Goal: Task Accomplishment & Management: Complete application form

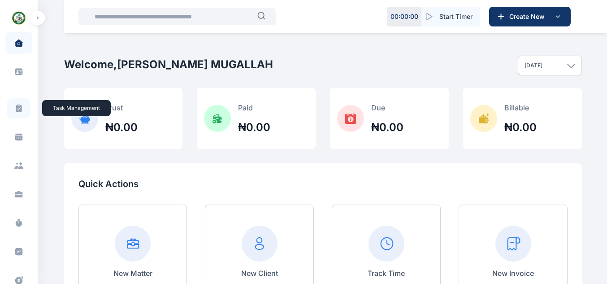
click at [19, 107] on icon at bounding box center [19, 108] width 6 height 8
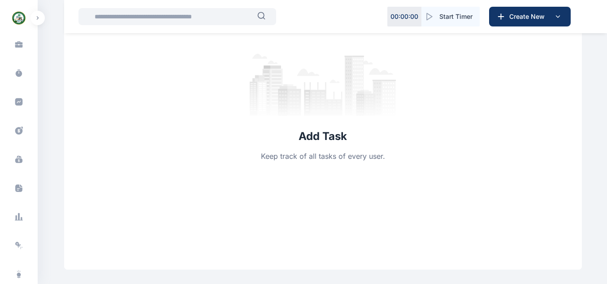
scroll to position [204, 0]
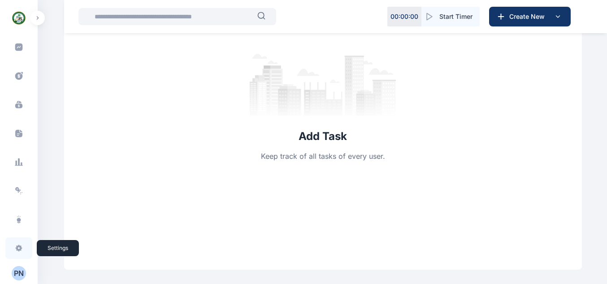
click at [19, 243] on span at bounding box center [18, 248] width 23 height 20
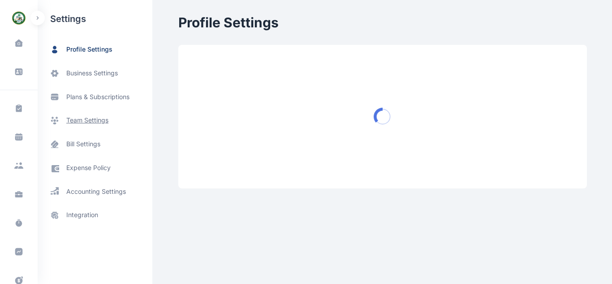
click at [74, 118] on span "team settings" at bounding box center [87, 120] width 42 height 9
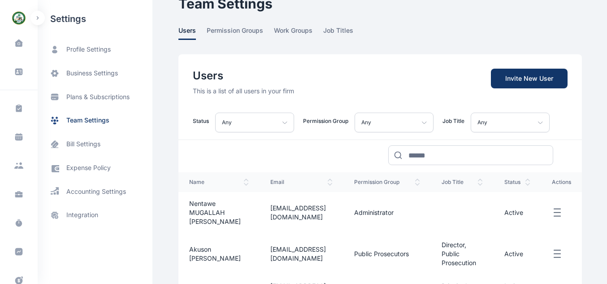
scroll to position [14, 0]
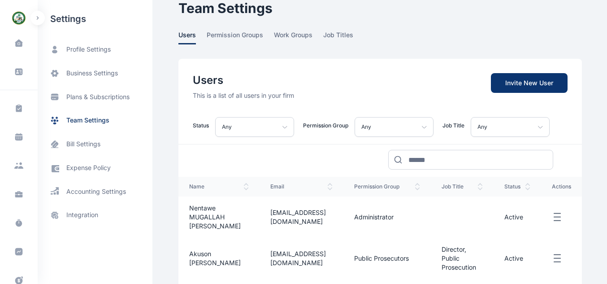
click at [528, 88] on span "Invite New User" at bounding box center [529, 83] width 77 height 20
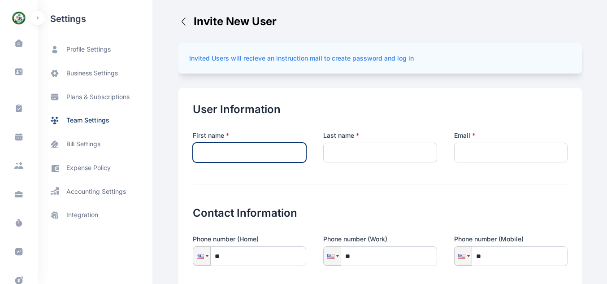
click at [277, 154] on input "text" at bounding box center [249, 153] width 113 height 20
type input "******"
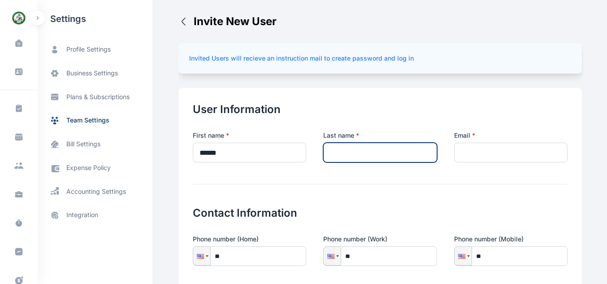
click at [347, 150] on input "text" at bounding box center [379, 153] width 113 height 20
type input "********"
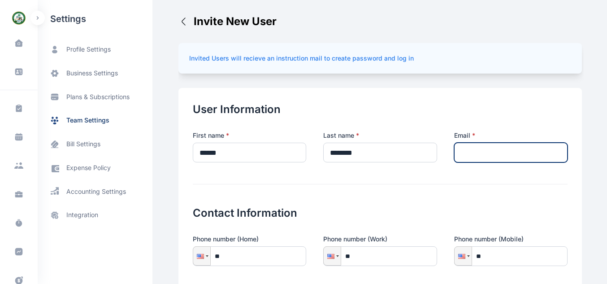
click at [473, 145] on input "email" at bounding box center [510, 153] width 113 height 20
type input "*"
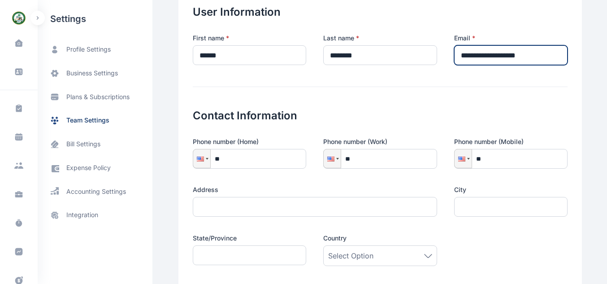
scroll to position [101, 0]
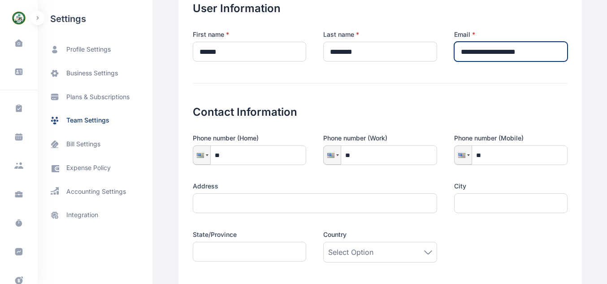
type input "**********"
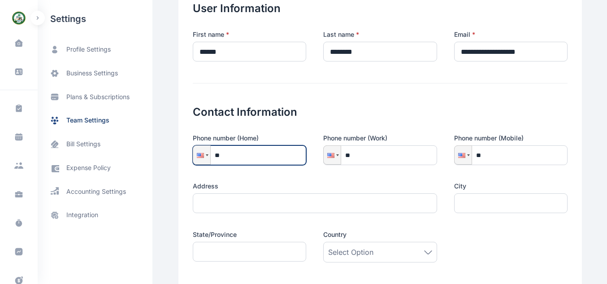
click at [249, 152] on input "**" at bounding box center [249, 155] width 113 height 20
type input "**"
type input "**********"
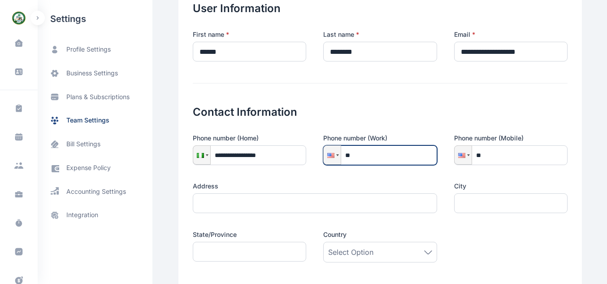
click at [377, 160] on input "**" at bounding box center [379, 155] width 113 height 20
type input "**********"
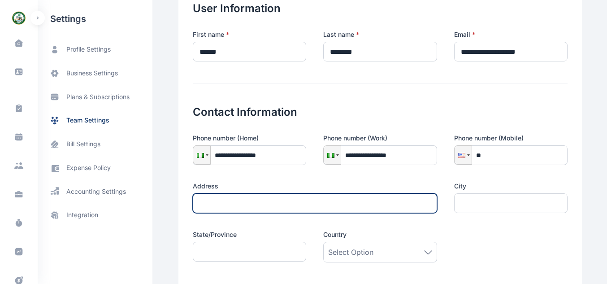
click at [247, 211] on input "text" at bounding box center [315, 203] width 244 height 20
type input "*"
type input "**********"
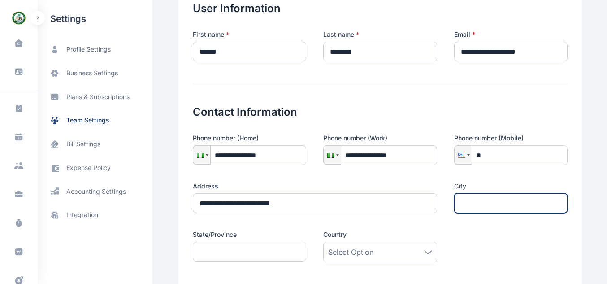
click at [476, 200] on input "text" at bounding box center [510, 203] width 113 height 20
type input "*****"
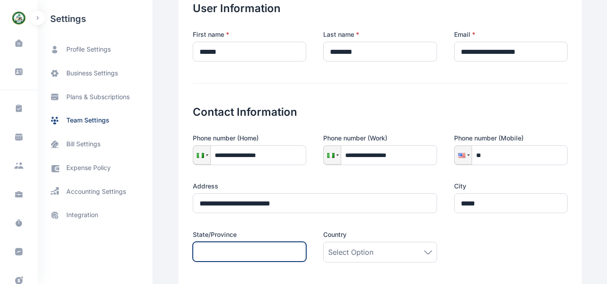
click at [269, 253] on input "text" at bounding box center [249, 252] width 113 height 20
type input "**********"
click at [370, 251] on div "Select Option" at bounding box center [380, 252] width 104 height 11
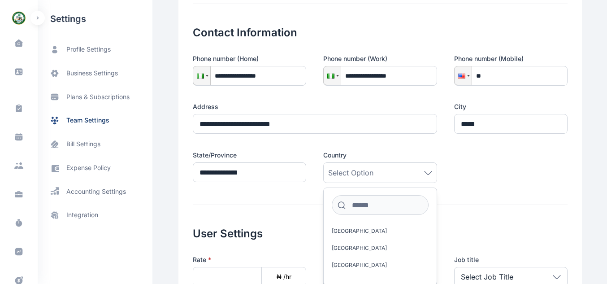
scroll to position [218, 0]
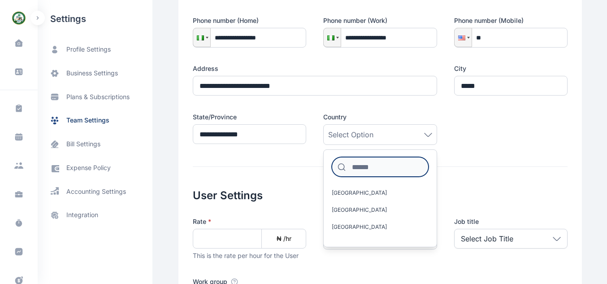
click at [372, 173] on input at bounding box center [380, 167] width 96 height 20
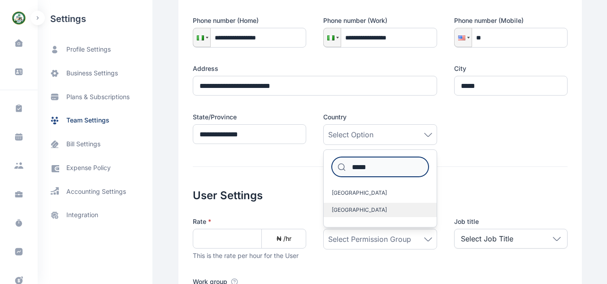
type input "*****"
click at [364, 204] on label "[GEOGRAPHIC_DATA]" at bounding box center [380, 210] width 112 height 14
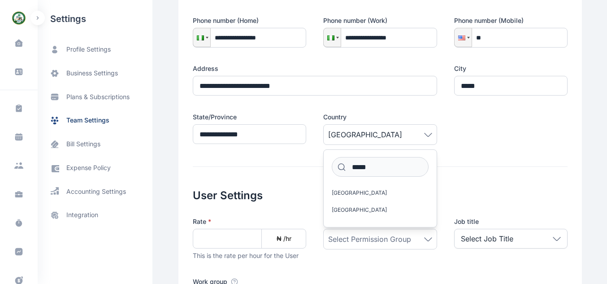
click at [462, 160] on form "**********" at bounding box center [380, 128] width 375 height 489
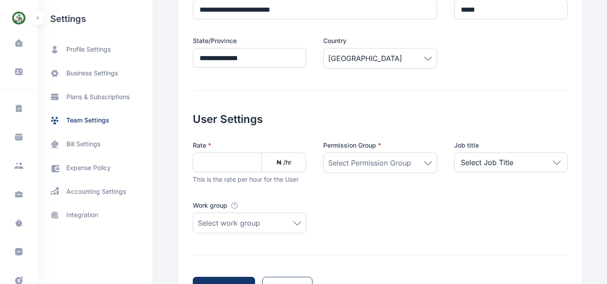
scroll to position [318, 0]
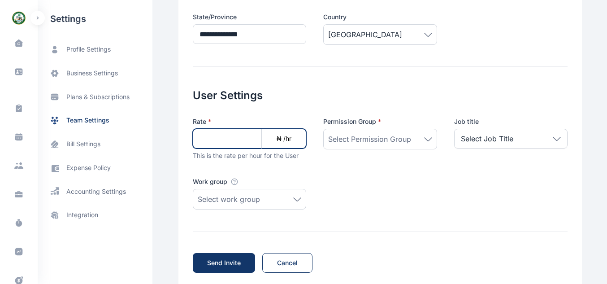
click at [230, 137] on input at bounding box center [249, 139] width 113 height 20
click at [268, 198] on div "Select work group" at bounding box center [250, 199] width 104 height 11
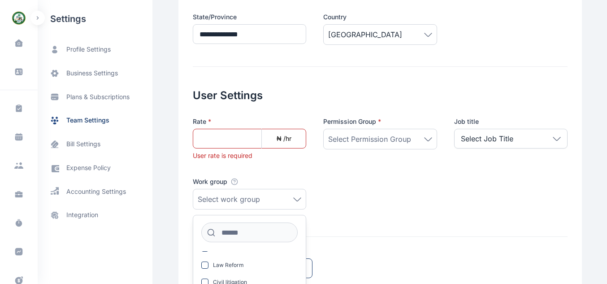
scroll to position [28, 0]
click at [247, 262] on label "Law Reform" at bounding box center [249, 264] width 112 height 14
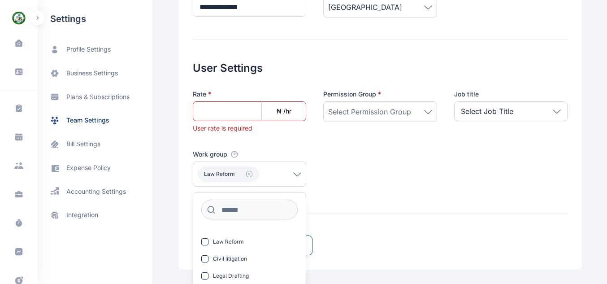
click at [425, 163] on div "Rate * ₦ /hr User rate is required Permission Group * Select Permission Group J…" at bounding box center [380, 141] width 375 height 102
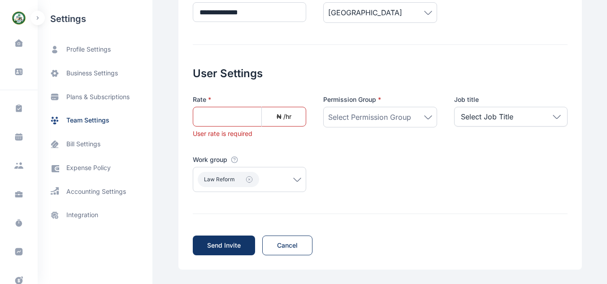
scroll to position [340, 0]
click at [386, 113] on span "Select Permission Group" at bounding box center [369, 117] width 83 height 11
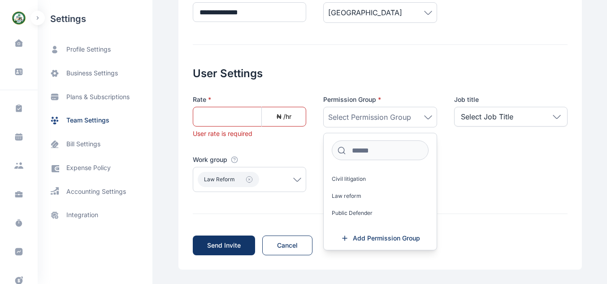
scroll to position [58, 0]
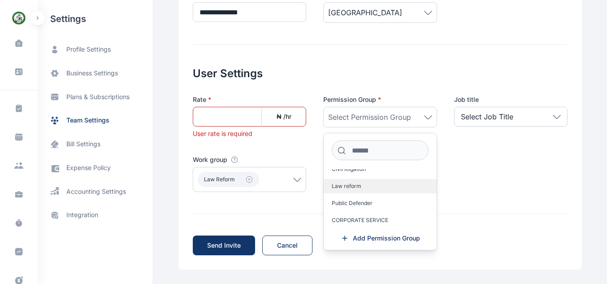
click at [387, 180] on label "Law reform" at bounding box center [380, 186] width 112 height 14
click at [471, 177] on div "Rate * ₦ /hr User rate is required Permission Group * Law reform Administrator …" at bounding box center [380, 143] width 375 height 97
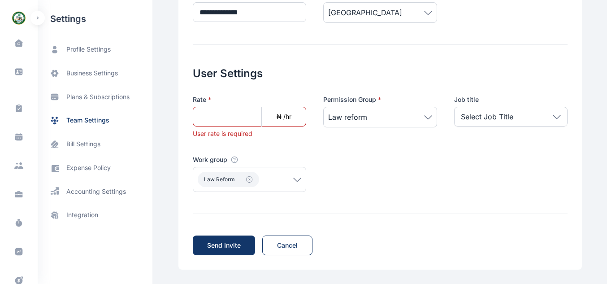
click at [497, 124] on div "Select Job Title" at bounding box center [510, 117] width 113 height 20
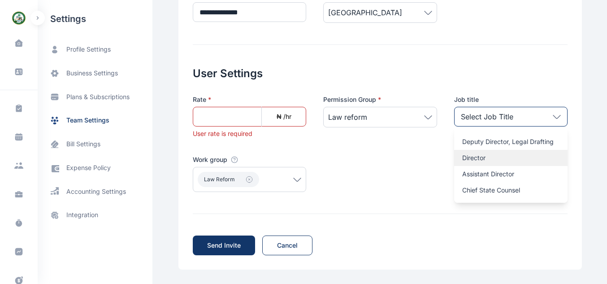
click at [499, 154] on p "Director" at bounding box center [510, 157] width 97 height 9
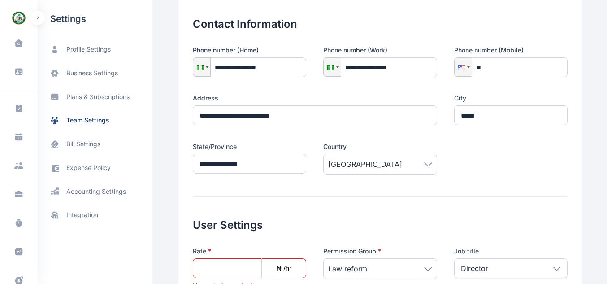
scroll to position [340, 0]
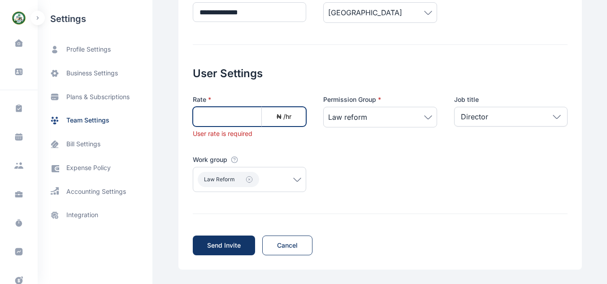
click at [212, 114] on input at bounding box center [249, 117] width 113 height 20
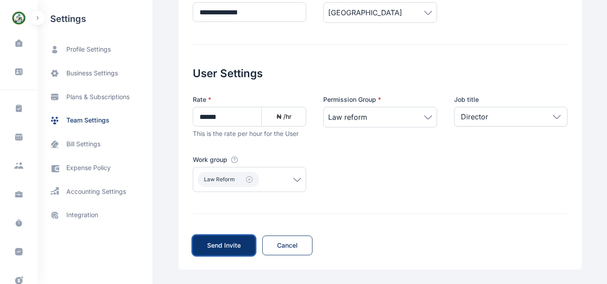
click at [244, 245] on button "Send Invite Invite" at bounding box center [224, 245] width 62 height 20
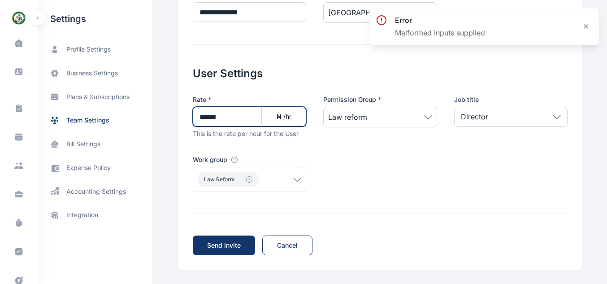
click at [247, 123] on input "******" at bounding box center [249, 117] width 113 height 20
type input "*"
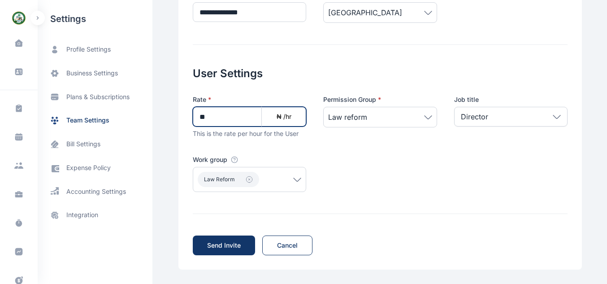
type input "*"
type input "*****"
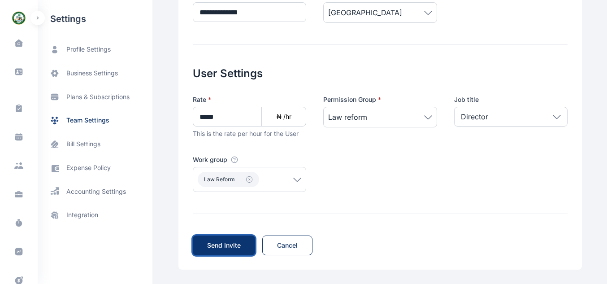
click at [235, 243] on button "Send Invite Invite" at bounding box center [224, 245] width 62 height 20
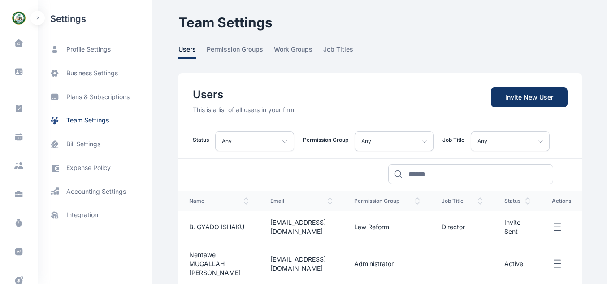
drag, startPoint x: 242, startPoint y: 234, endPoint x: 405, endPoint y: 66, distance: 233.0
click at [104, 118] on span "team settings" at bounding box center [87, 120] width 43 height 9
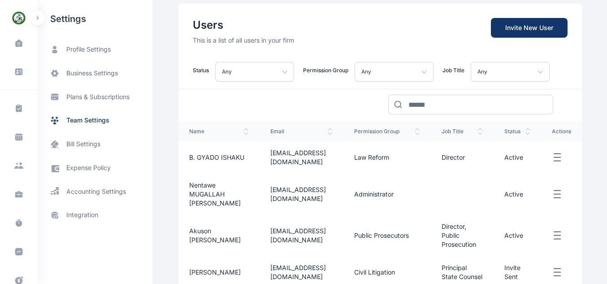
scroll to position [67, 0]
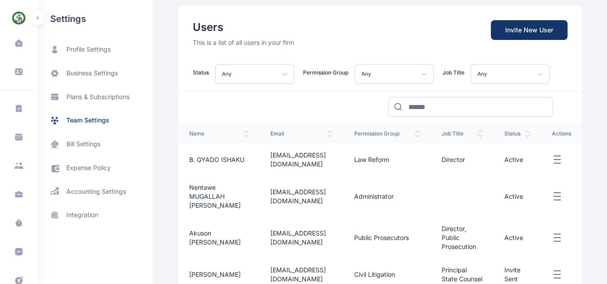
click at [367, 76] on div "Any" at bounding box center [394, 74] width 79 height 20
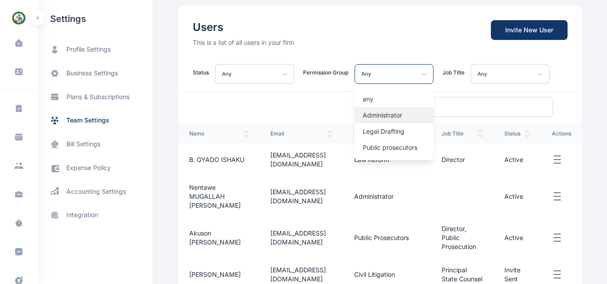
click at [371, 110] on div "Administrator" at bounding box center [394, 115] width 79 height 16
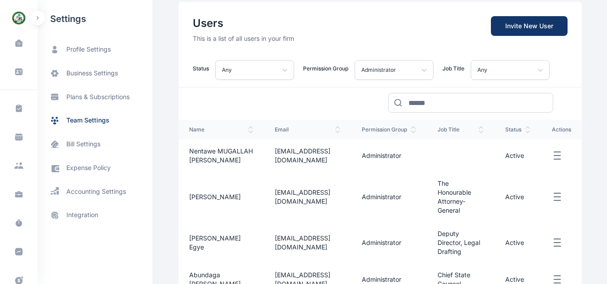
scroll to position [70, 0]
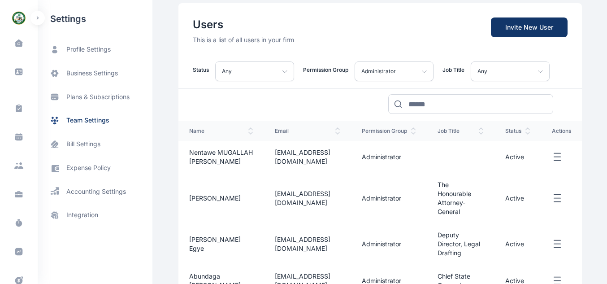
click at [471, 74] on div "Any" at bounding box center [510, 71] width 79 height 20
click at [412, 75] on div "Administrator" at bounding box center [394, 71] width 79 height 20
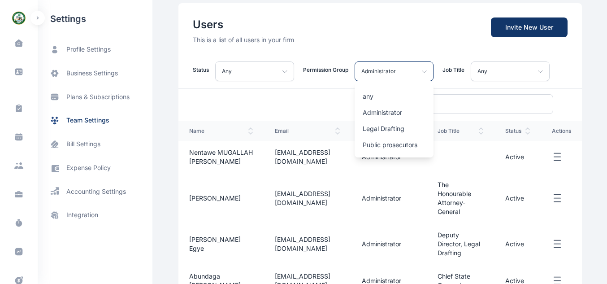
click at [398, 86] on div "any Administrator Legal Drafting Public prosecutors Civil litigation Law reform…" at bounding box center [394, 119] width 79 height 76
click at [396, 91] on div "any" at bounding box center [394, 96] width 79 height 16
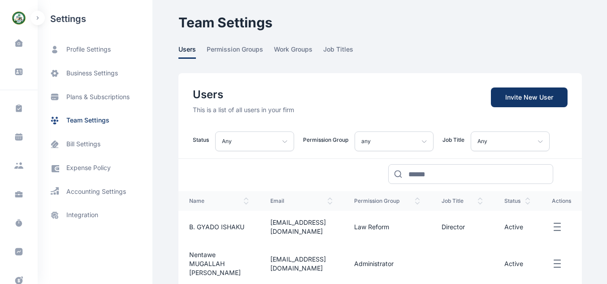
click at [251, 145] on div "Any" at bounding box center [254, 141] width 79 height 20
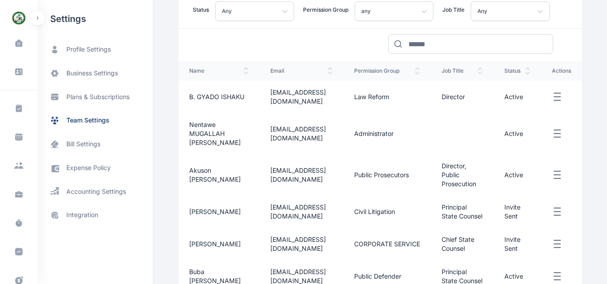
scroll to position [50, 0]
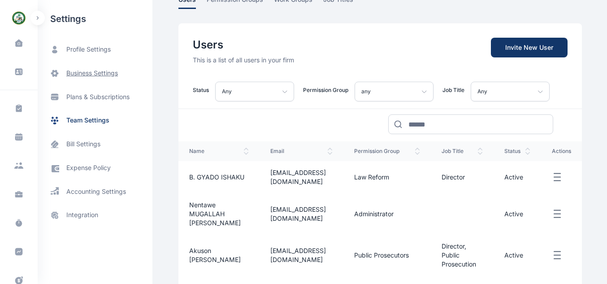
click at [99, 77] on span "business settings" at bounding box center [92, 73] width 52 height 9
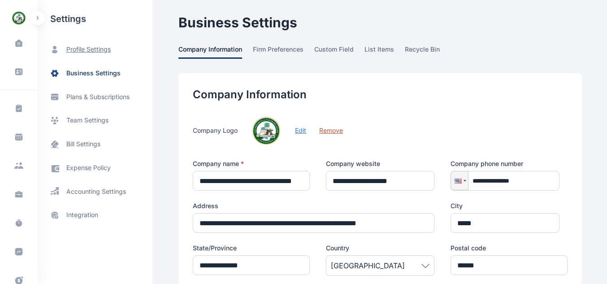
click at [104, 51] on span "profile settings" at bounding box center [88, 49] width 44 height 9
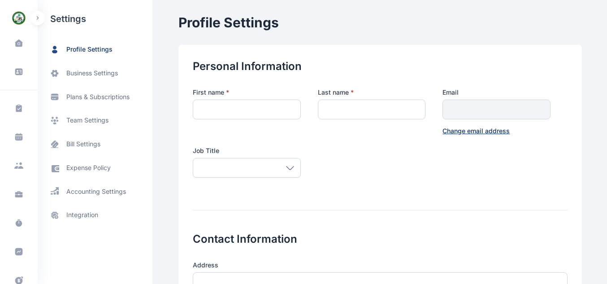
type input "*******"
type input "**********"
type input "*****"
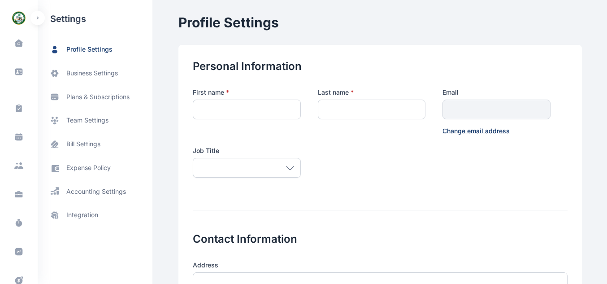
type input "**********"
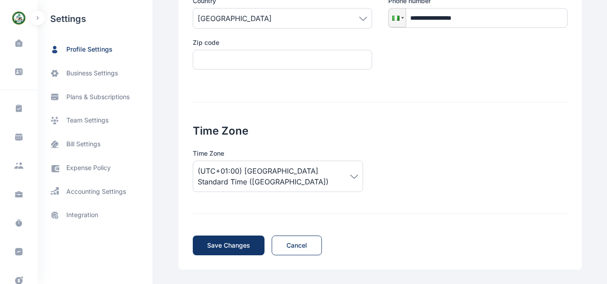
scroll to position [47, 0]
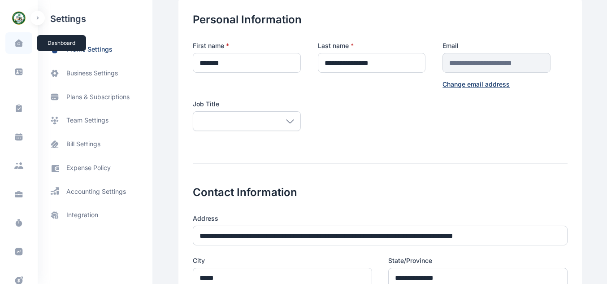
click at [20, 43] on icon at bounding box center [19, 42] width 8 height 7
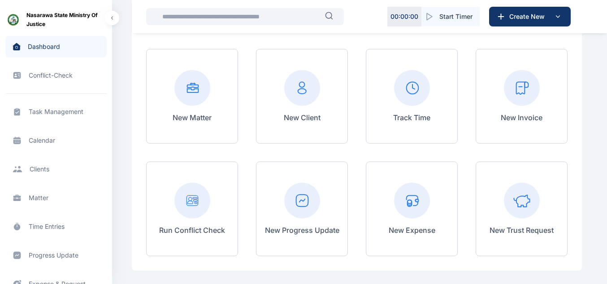
scroll to position [134, 0]
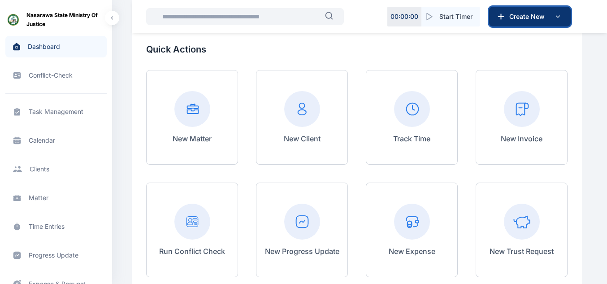
click at [515, 19] on span "Create New" at bounding box center [529, 16] width 47 height 9
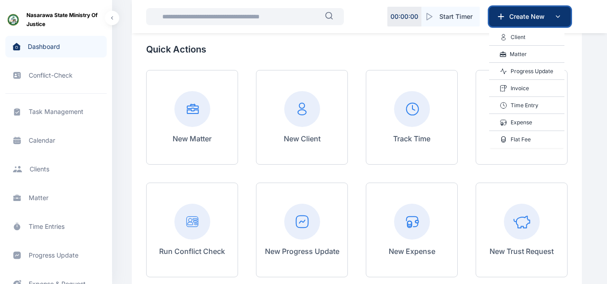
click at [515, 19] on span "Create New" at bounding box center [529, 16] width 47 height 9
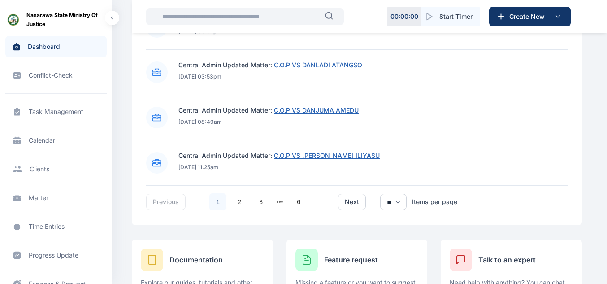
scroll to position [756, 0]
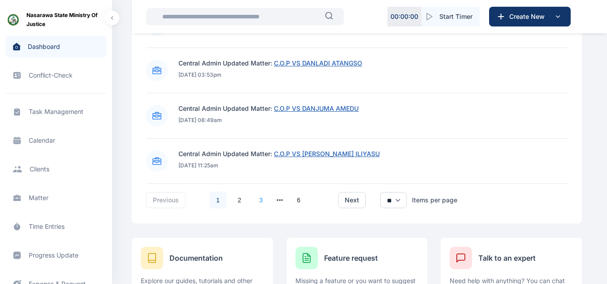
click at [255, 201] on link "3" at bounding box center [260, 199] width 17 height 17
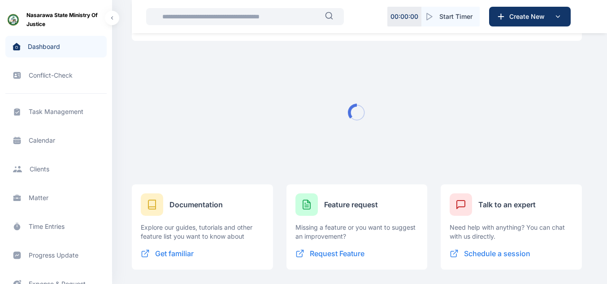
scroll to position [385, 0]
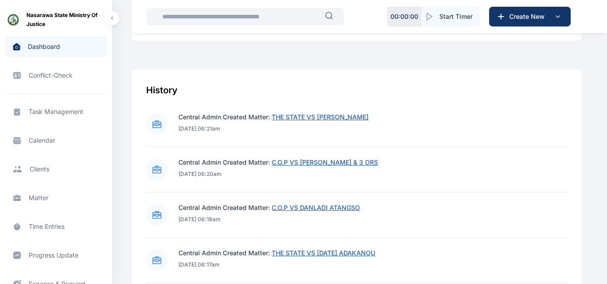
click at [350, 211] on span "C.O.P VS DANLADI ATANGSO" at bounding box center [316, 207] width 88 height 8
click at [351, 207] on span "C.O.P VS DANLADI ATANGSO" at bounding box center [316, 207] width 88 height 8
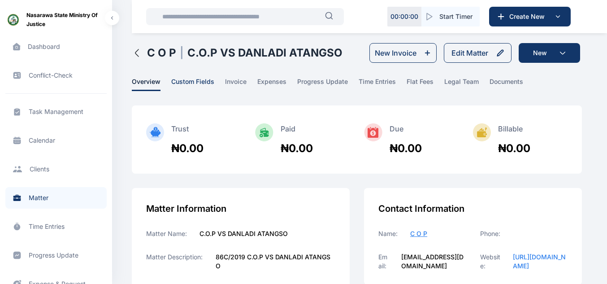
click at [212, 82] on span "custom fields" at bounding box center [192, 84] width 43 height 14
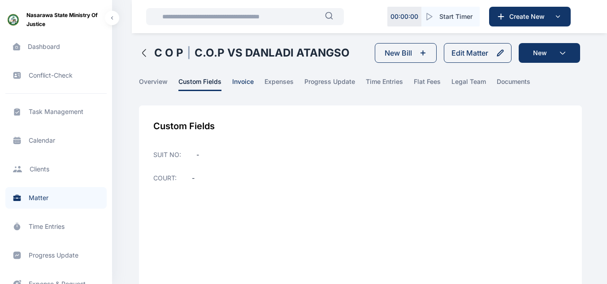
click at [250, 80] on span "invoice" at bounding box center [243, 84] width 22 height 14
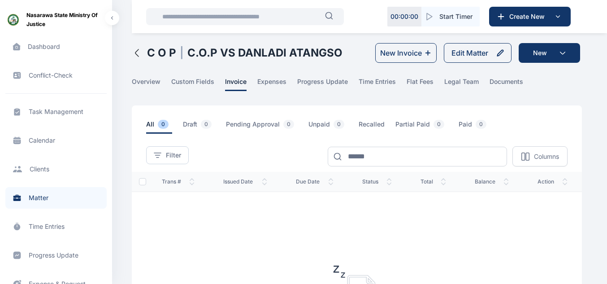
click at [285, 80] on link "expenses" at bounding box center [277, 84] width 40 height 14
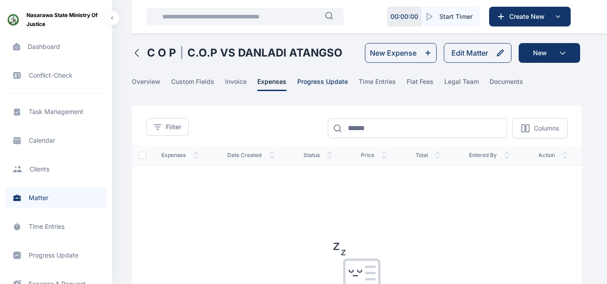
click at [316, 80] on span "progress update" at bounding box center [322, 84] width 51 height 14
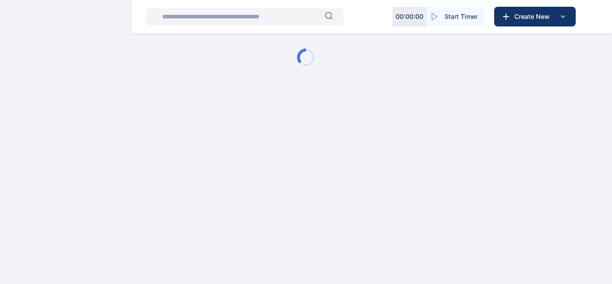
click at [316, 80] on div at bounding box center [306, 57] width 612 height 115
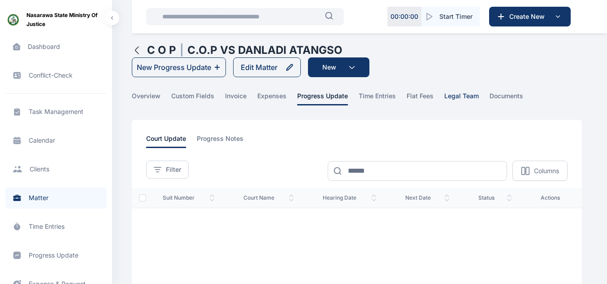
click at [466, 91] on span "legal team" at bounding box center [461, 98] width 35 height 14
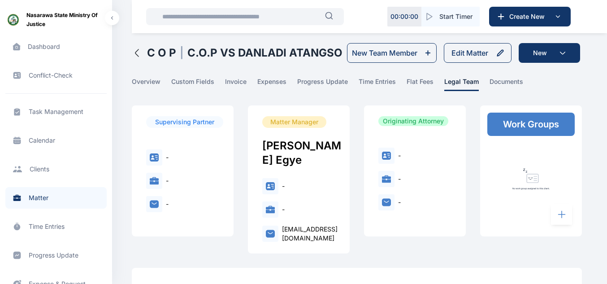
click at [499, 76] on main "[PERSON_NAME] MUGALLAH Nasarawa State Ministry of Justice Dashboard dashboard C…" at bounding box center [358, 279] width 452 height 558
click at [499, 80] on span "documents" at bounding box center [506, 84] width 34 height 14
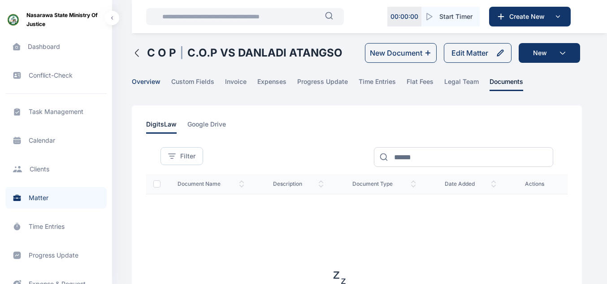
click at [155, 90] on span "overview" at bounding box center [146, 84] width 29 height 14
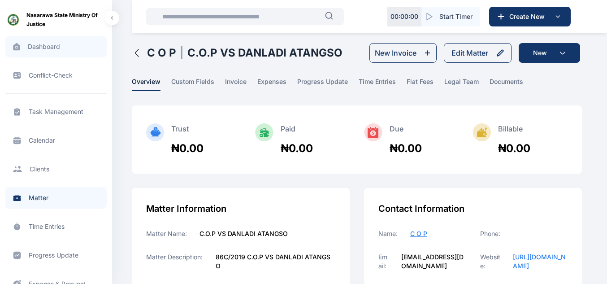
click at [91, 49] on span "Dashboard dashboard dashboard" at bounding box center [55, 47] width 101 height 22
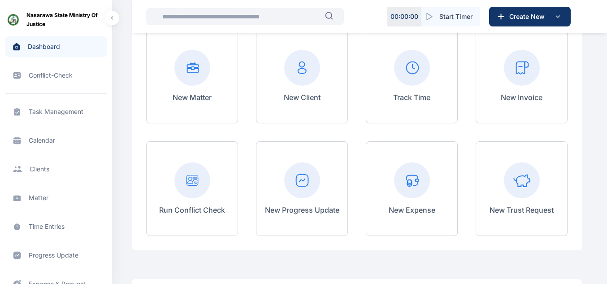
scroll to position [169, 0]
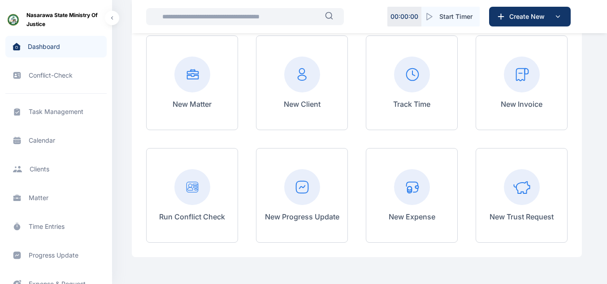
click at [217, 82] on div "New Matter" at bounding box center [192, 82] width 92 height 95
click at [197, 82] on rect at bounding box center [192, 74] width 36 height 36
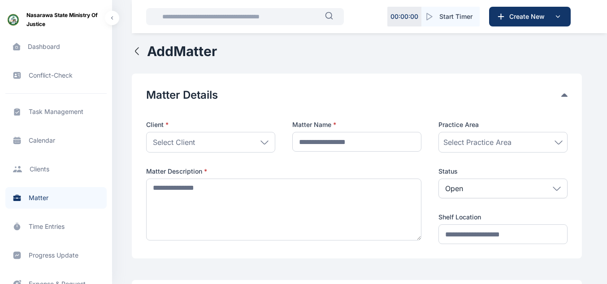
click at [224, 146] on div "Select Client" at bounding box center [210, 142] width 129 height 21
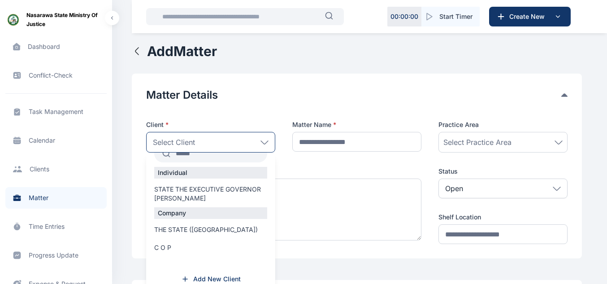
scroll to position [18, 0]
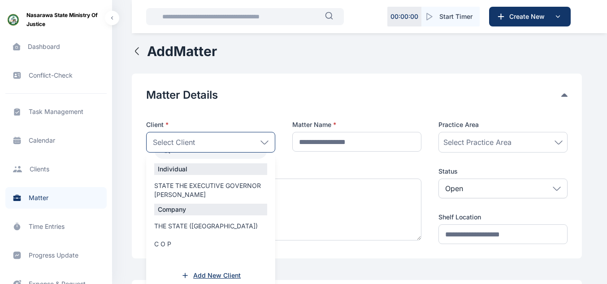
click at [216, 272] on span "Add New Client" at bounding box center [217, 275] width 48 height 9
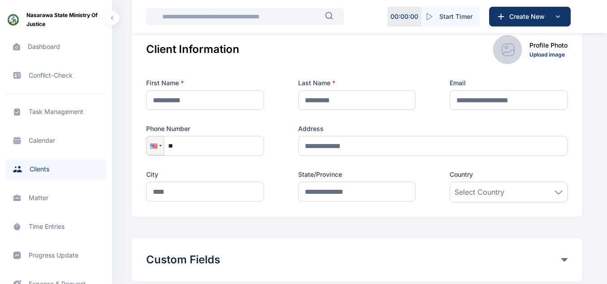
scroll to position [135, 0]
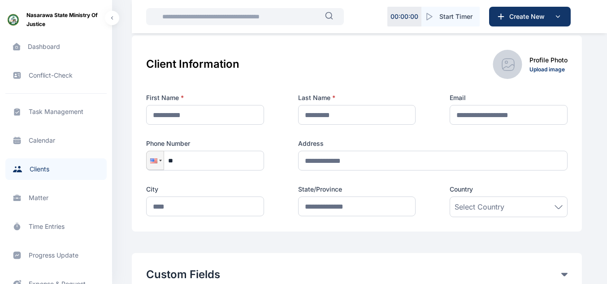
click at [117, 17] on button "button" at bounding box center [112, 18] width 14 height 14
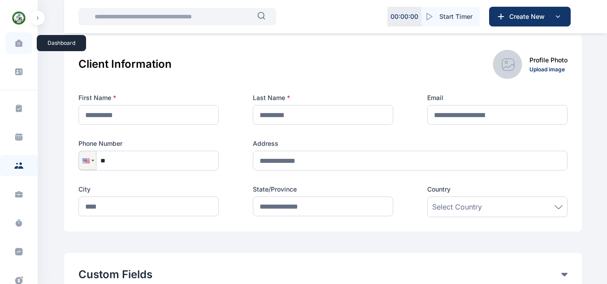
click at [17, 49] on span at bounding box center [19, 43] width 22 height 19
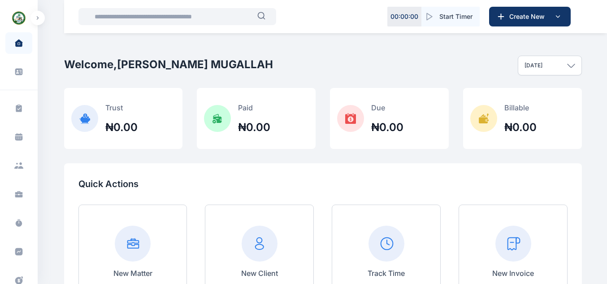
click at [125, 247] on rect at bounding box center [133, 243] width 36 height 36
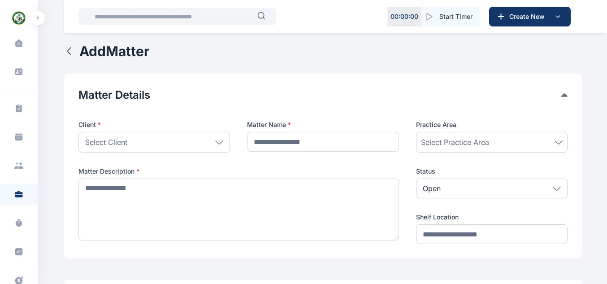
click at [196, 140] on div "Select Client" at bounding box center [153, 142] width 151 height 21
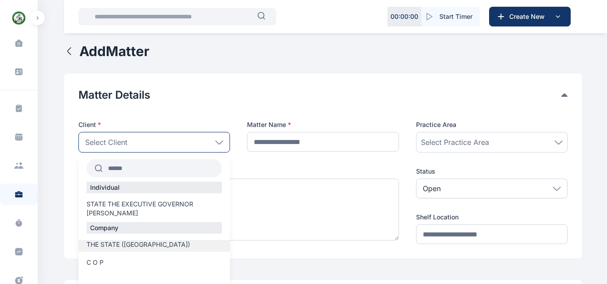
click at [144, 247] on span "THE STATE ([GEOGRAPHIC_DATA])" at bounding box center [138, 244] width 104 height 9
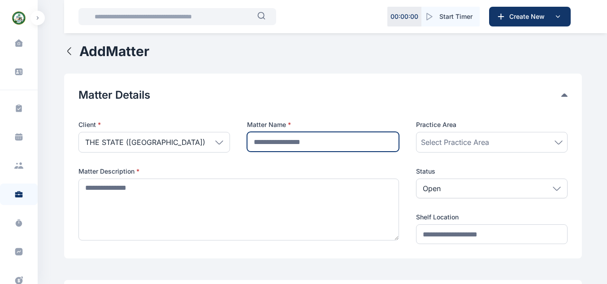
click at [309, 144] on input "text" at bounding box center [322, 142] width 151 height 20
type input "*"
type input "**********"
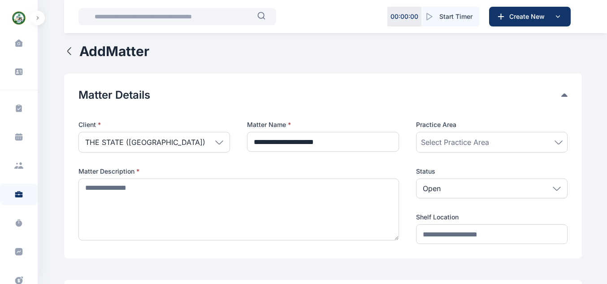
click at [450, 145] on span "Select Practice Area" at bounding box center [455, 142] width 68 height 11
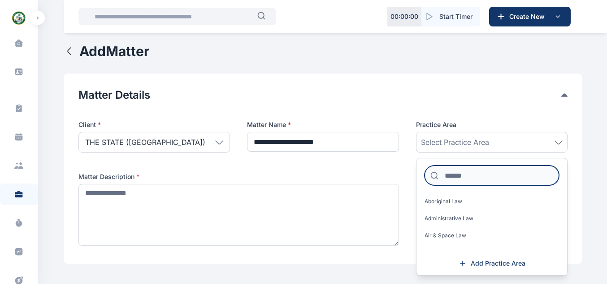
click at [457, 181] on input at bounding box center [491, 175] width 134 height 20
type input "**"
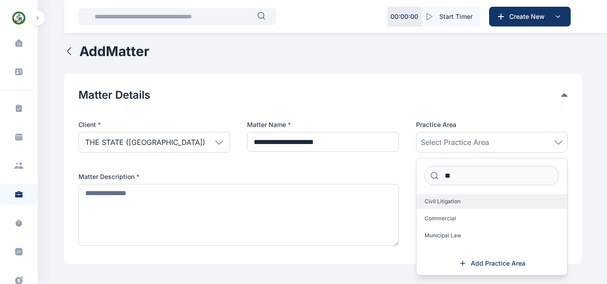
click at [453, 197] on label "Civil Litigation" at bounding box center [491, 201] width 151 height 14
click at [392, 117] on span "**********" at bounding box center [322, 175] width 489 height 147
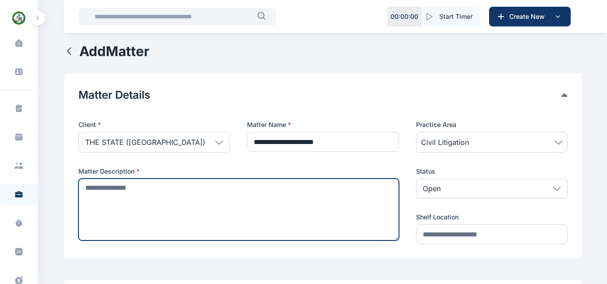
click at [201, 187] on textarea at bounding box center [238, 209] width 320 height 62
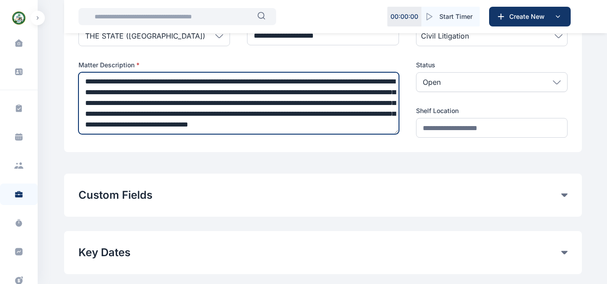
scroll to position [17, 0]
type textarea "**********"
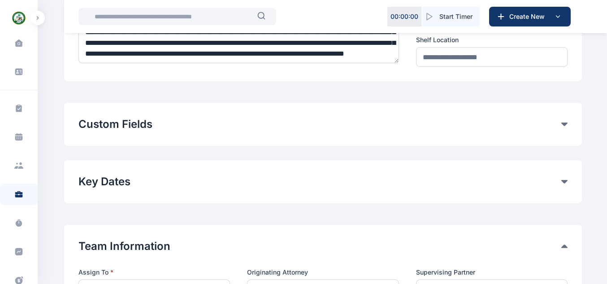
scroll to position [192, 0]
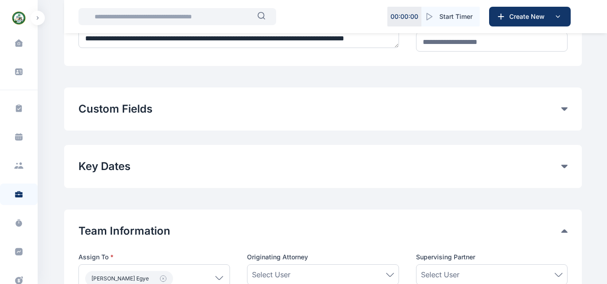
type textarea "**********"
click at [554, 108] on button "Custom Fields" at bounding box center [319, 109] width 483 height 14
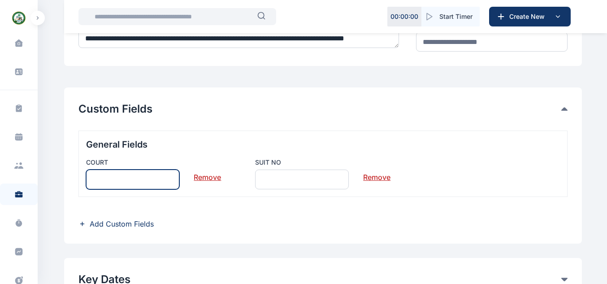
click at [164, 181] on input "text" at bounding box center [133, 179] width 94 height 20
type input "**********"
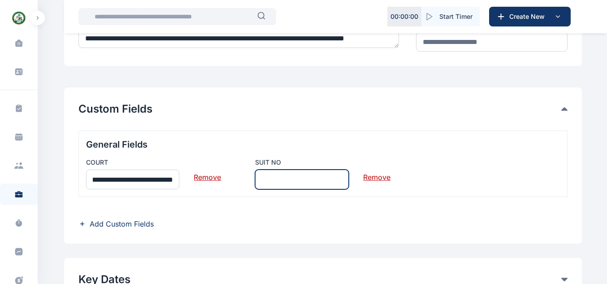
scroll to position [0, 0]
click at [266, 173] on input "text" at bounding box center [302, 179] width 94 height 20
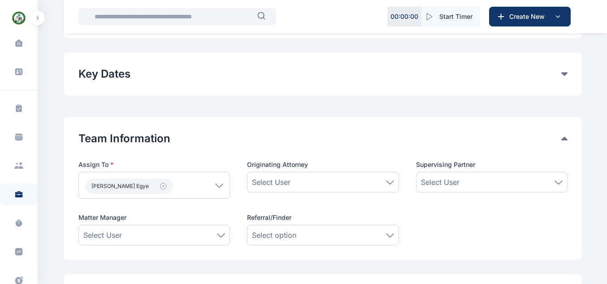
scroll to position [408, 0]
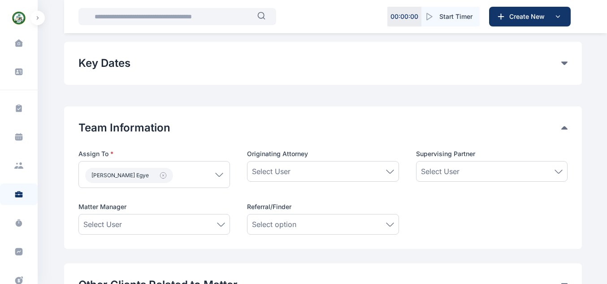
type input "**********"
click at [556, 65] on button "Key Dates" at bounding box center [319, 63] width 483 height 14
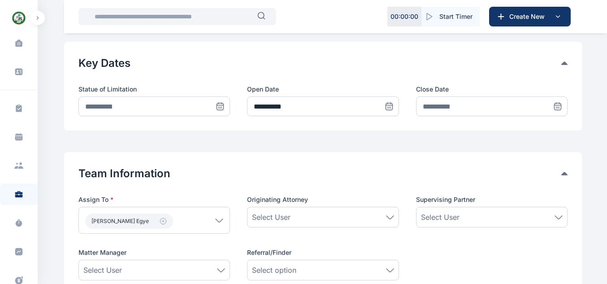
click at [556, 65] on button "Key Dates" at bounding box center [319, 63] width 483 height 14
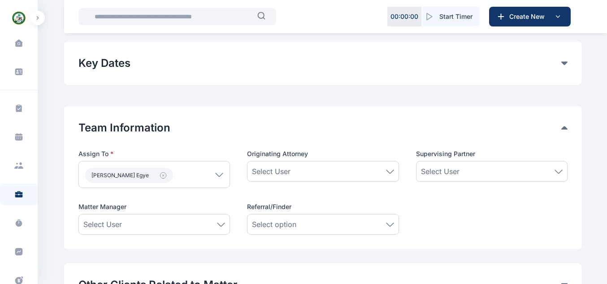
click at [556, 65] on button "Key Dates" at bounding box center [319, 63] width 483 height 14
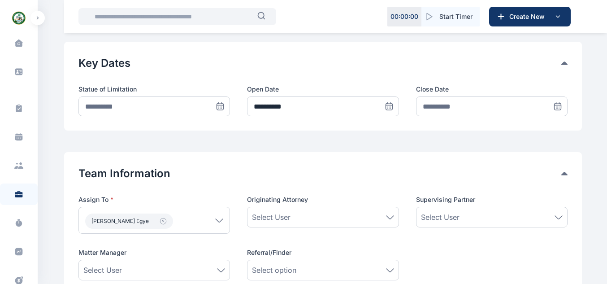
click at [556, 65] on button "Key Dates" at bounding box center [319, 63] width 483 height 14
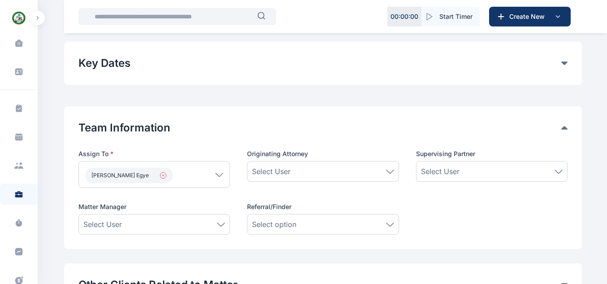
click at [160, 177] on icon "button" at bounding box center [163, 175] width 7 height 7
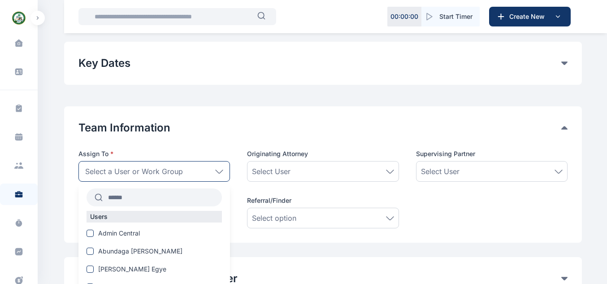
click at [177, 174] on span "Select a User or Work Group" at bounding box center [134, 171] width 98 height 11
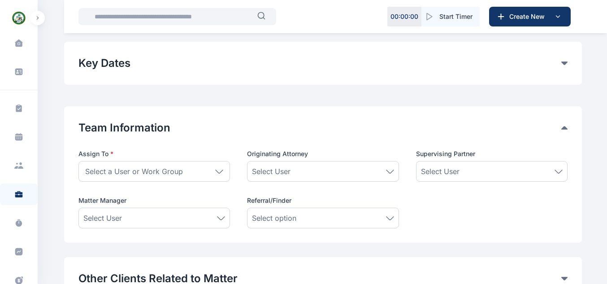
click at [177, 170] on span "Select a User or Work Group" at bounding box center [134, 171] width 98 height 11
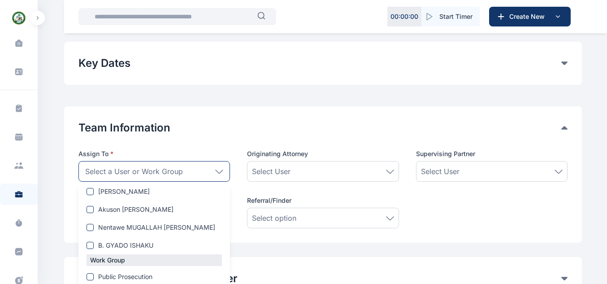
scroll to position [744, 0]
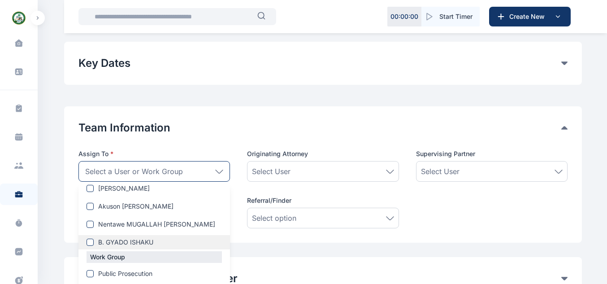
click at [180, 238] on label "B. GYADO ISHAKU" at bounding box center [153, 242] width 151 height 9
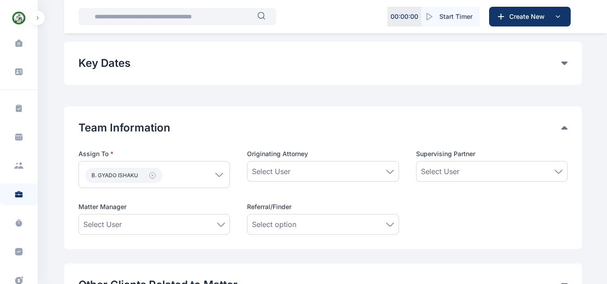
click at [217, 137] on div "Team Information Assign To * B. GYADO ISHAKU Users Admin Central Abundaga Nicho…" at bounding box center [322, 178] width 489 height 114
click at [185, 221] on div "Select User" at bounding box center [154, 224] width 142 height 11
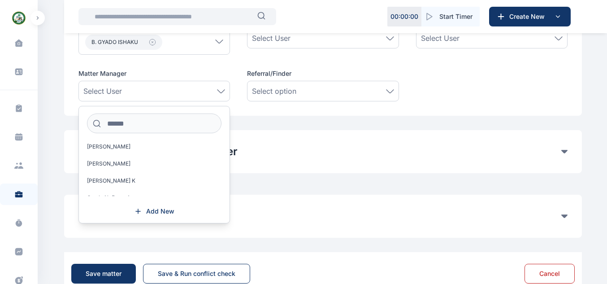
scroll to position [525, 0]
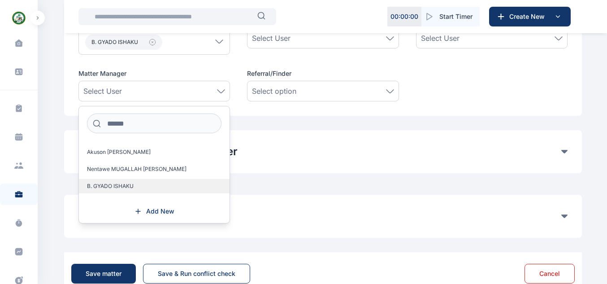
click at [179, 190] on label "B. GYADO ISHAKU" at bounding box center [154, 186] width 151 height 14
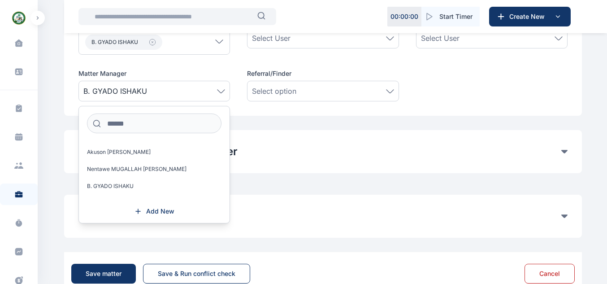
click at [433, 59] on div "Assign To * B. GYADO ISHAKU Users Admin Central Abundaga Nicholas J. Aliyu Usma…" at bounding box center [322, 58] width 489 height 85
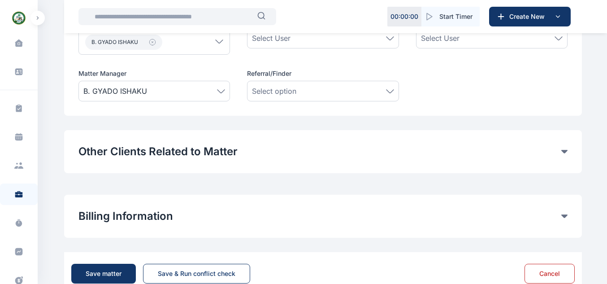
click at [346, 42] on div "Select User" at bounding box center [323, 38] width 142 height 11
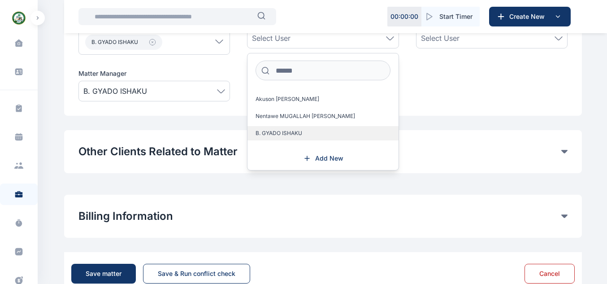
click at [324, 134] on label "B. GYADO ISHAKU" at bounding box center [322, 133] width 151 height 14
click at [441, 76] on div "Assign To * B. GYADO ISHAKU Users Admin Central Abundaga Nicholas J. Aliyu Usma…" at bounding box center [322, 58] width 489 height 85
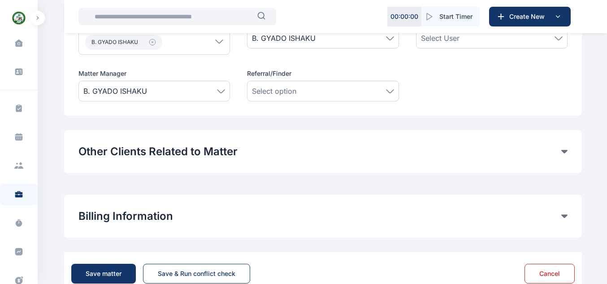
click at [452, 43] on span "Select User" at bounding box center [440, 38] width 39 height 11
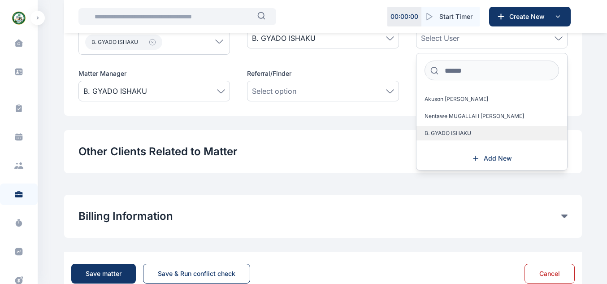
click at [503, 134] on label "B. GYADO ISHAKU" at bounding box center [491, 133] width 151 height 14
click at [368, 104] on div "Team Information Assign To * B. GYADO ISHAKU Users Admin Central Abundaga Nicho…" at bounding box center [323, 44] width 518 height 143
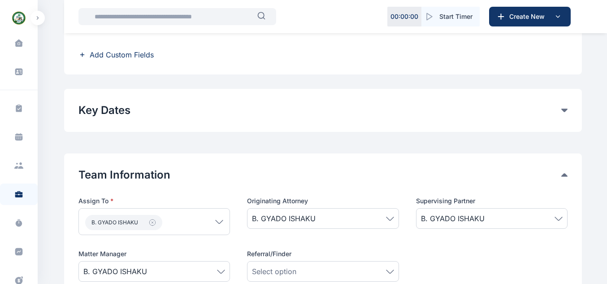
scroll to position [567, 0]
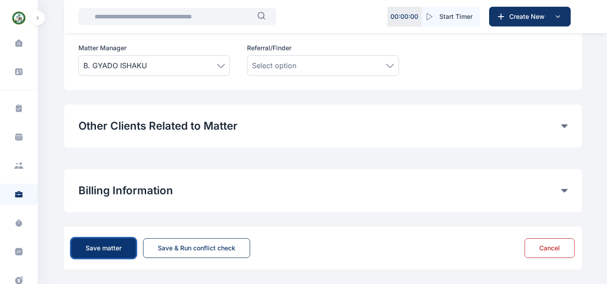
click at [115, 249] on div "Save matter" at bounding box center [104, 247] width 36 height 9
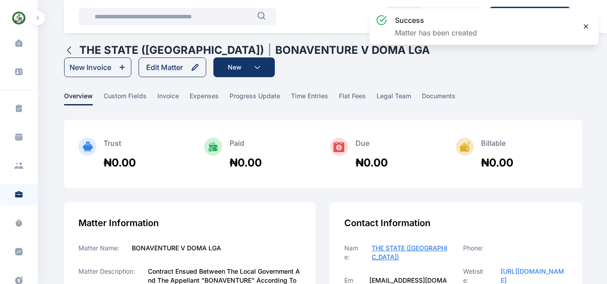
click at [584, 28] on icon at bounding box center [586, 27] width 4 height 4
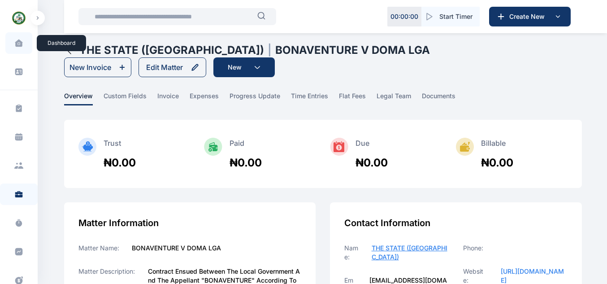
click at [22, 42] on span at bounding box center [19, 43] width 22 height 19
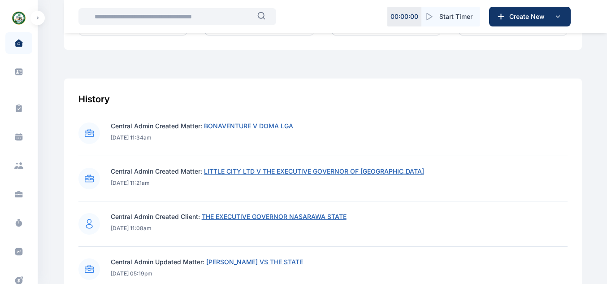
scroll to position [383, 0]
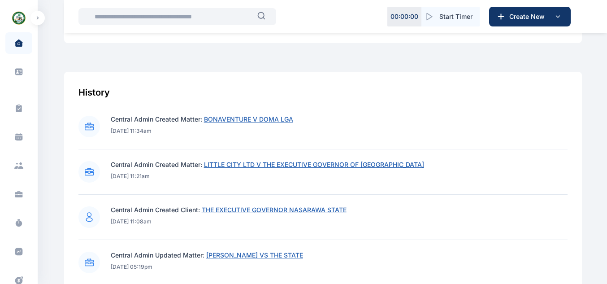
click at [353, 165] on span "LITTLE CITY LTD V THE EXECUTIVE GOVERNOR OF [GEOGRAPHIC_DATA]" at bounding box center [314, 164] width 220 height 8
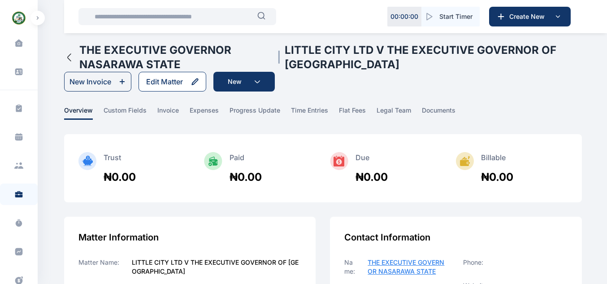
click at [173, 84] on div "Edit Matter" at bounding box center [164, 81] width 37 height 11
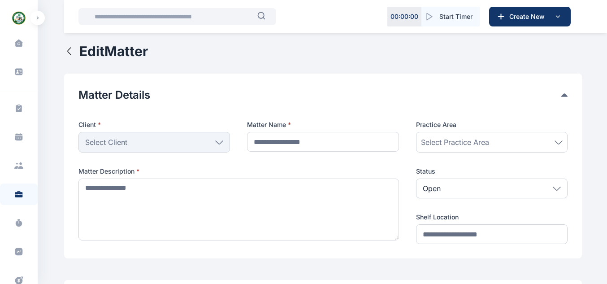
type input "**********"
type textarea "**********"
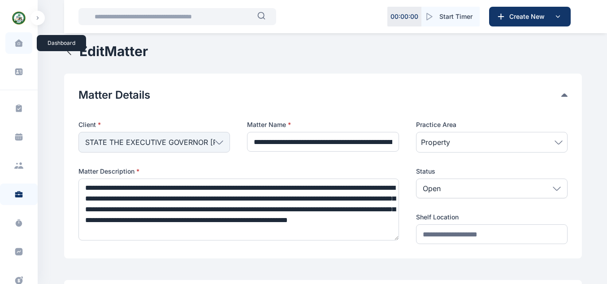
click at [22, 48] on span at bounding box center [19, 43] width 22 height 19
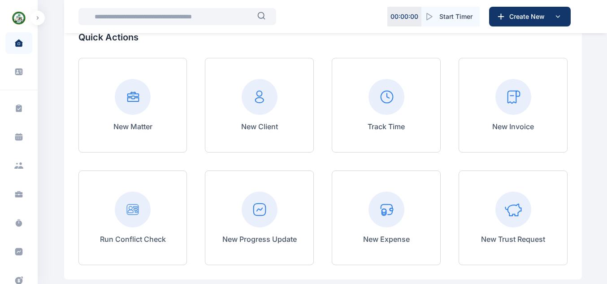
scroll to position [164, 0]
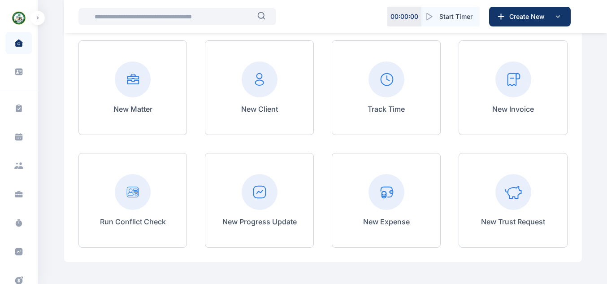
click at [132, 89] on rect at bounding box center [133, 79] width 36 height 36
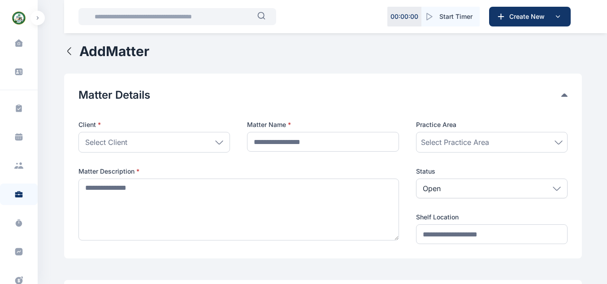
click at [144, 150] on div "Select Client" at bounding box center [153, 142] width 151 height 21
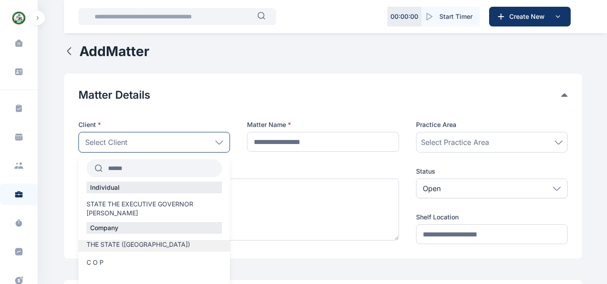
click at [156, 243] on label "THE STATE ([GEOGRAPHIC_DATA])" at bounding box center [153, 244] width 151 height 9
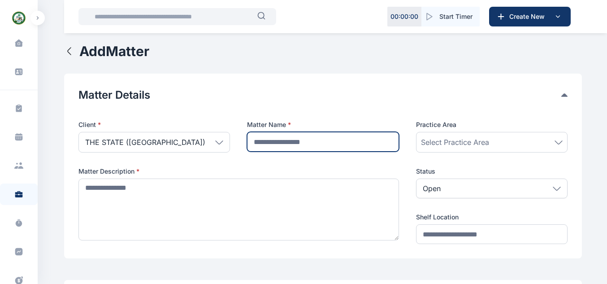
click at [269, 136] on input "text" at bounding box center [322, 142] width 151 height 20
type input "**********"
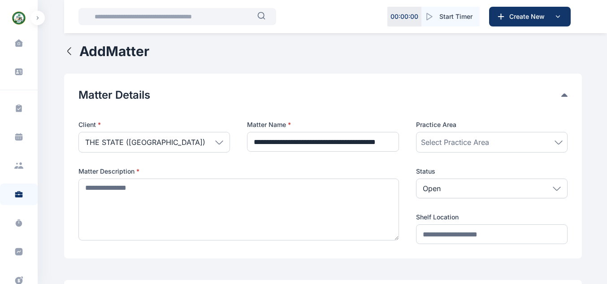
click at [463, 148] on div "Select Practice Area" at bounding box center [491, 142] width 151 height 21
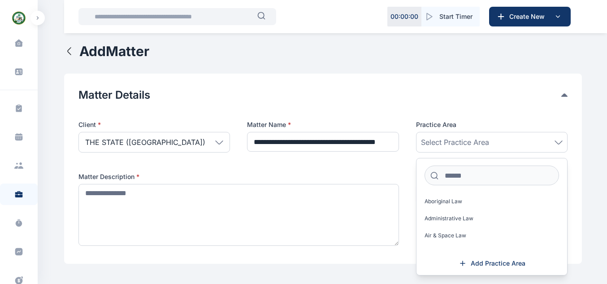
scroll to position [0, 0]
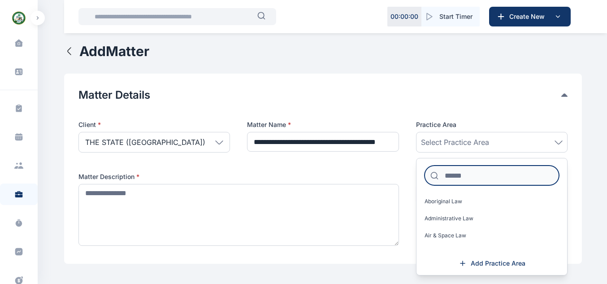
click at [460, 178] on input at bounding box center [491, 175] width 134 height 20
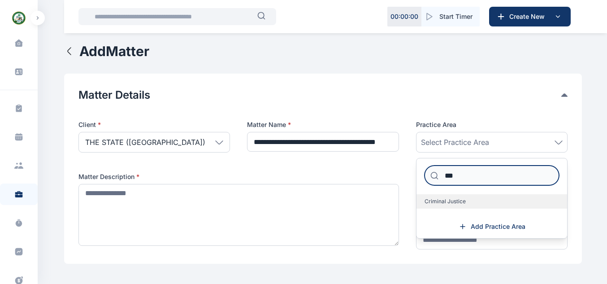
type input "***"
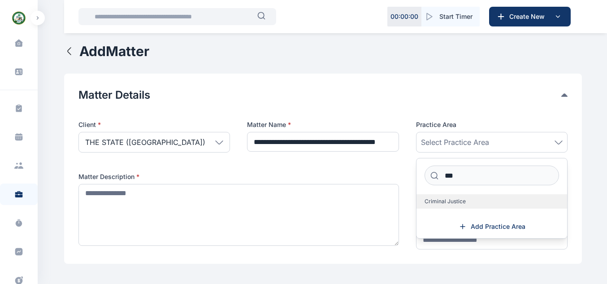
click at [457, 195] on label "Criminal Justice" at bounding box center [491, 201] width 151 height 14
drag, startPoint x: 385, startPoint y: 108, endPoint x: 331, endPoint y: 146, distance: 66.6
click at [385, 108] on div at bounding box center [322, 109] width 489 height 14
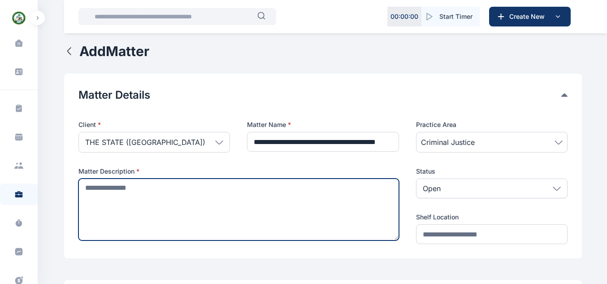
click at [208, 193] on textarea at bounding box center [238, 209] width 320 height 62
type textarea "*"
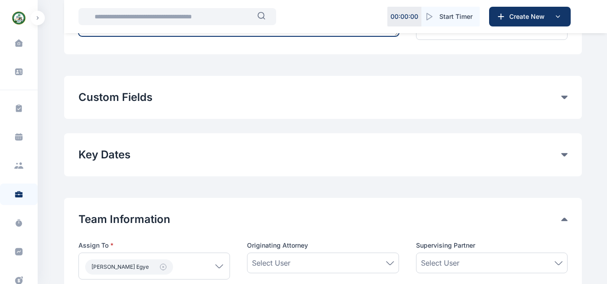
scroll to position [218, 0]
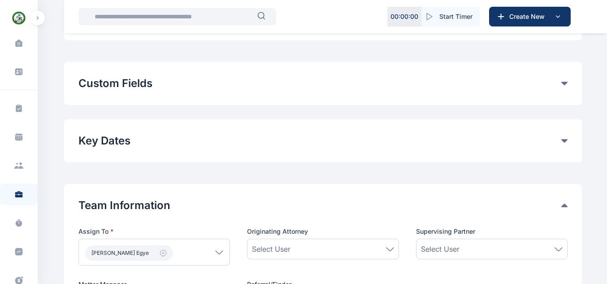
type textarea "**********"
click at [565, 92] on div "Custom Fields General Fields COURT Remove SUIT NO Remove Add Custom Fields" at bounding box center [323, 83] width 518 height 43
click at [562, 81] on div "Custom Fields" at bounding box center [322, 83] width 489 height 14
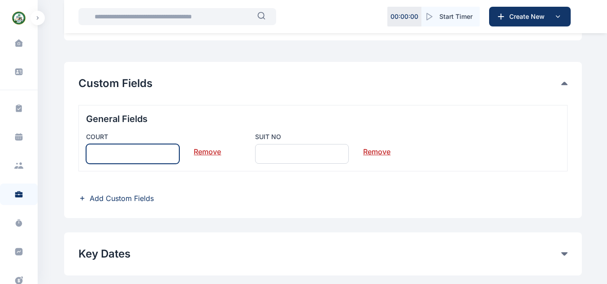
click at [135, 158] on input "text" at bounding box center [133, 154] width 94 height 20
type input "*"
type input "**********"
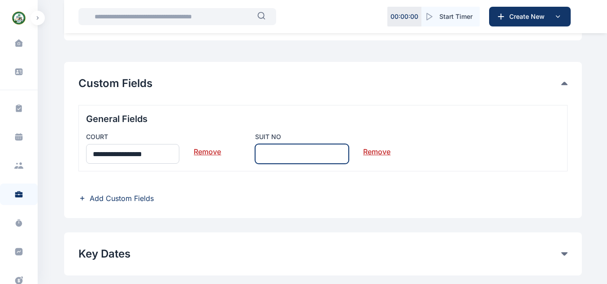
click at [271, 149] on input "text" at bounding box center [302, 154] width 94 height 20
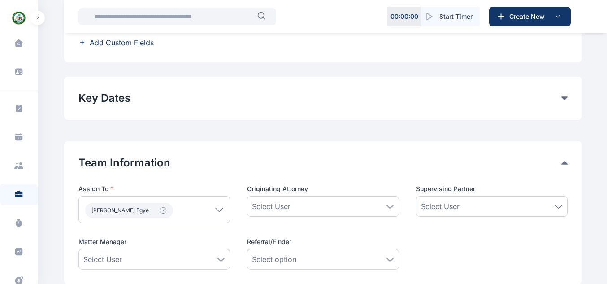
scroll to position [376, 0]
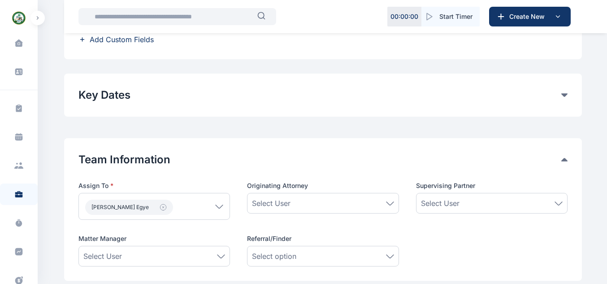
type input "**********"
click at [558, 88] on button "Key Dates" at bounding box center [319, 95] width 483 height 14
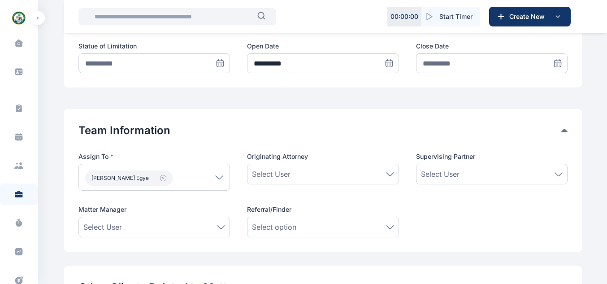
scroll to position [454, 0]
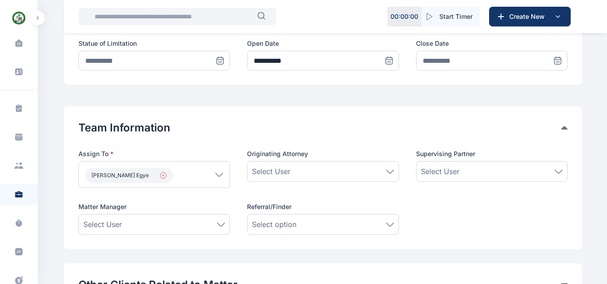
click at [160, 175] on icon "button" at bounding box center [163, 175] width 7 height 7
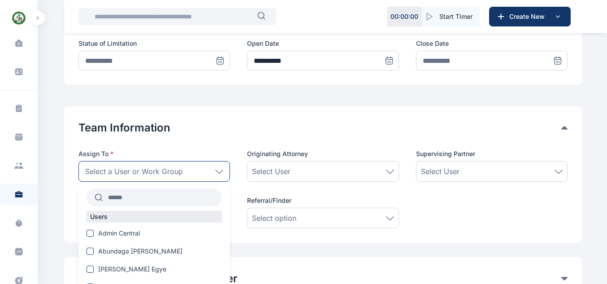
click at [196, 175] on div "Select a User or Work Group" at bounding box center [153, 171] width 151 height 21
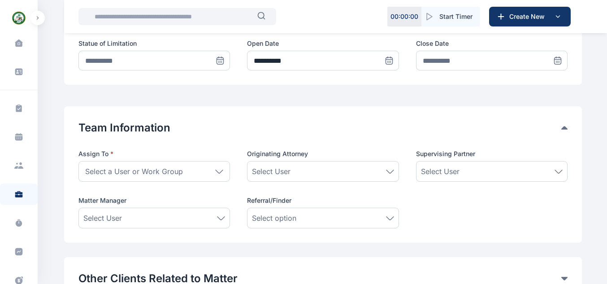
click at [213, 171] on div "Select a User or Work Group" at bounding box center [153, 171] width 151 height 21
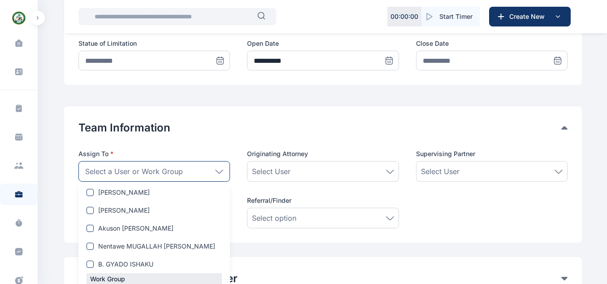
scroll to position [735, 0]
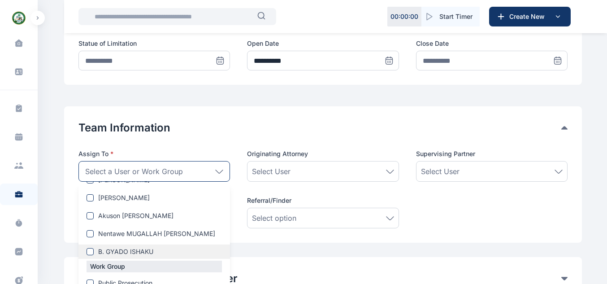
click at [182, 255] on label "B. GYADO ISHAKU" at bounding box center [153, 251] width 151 height 9
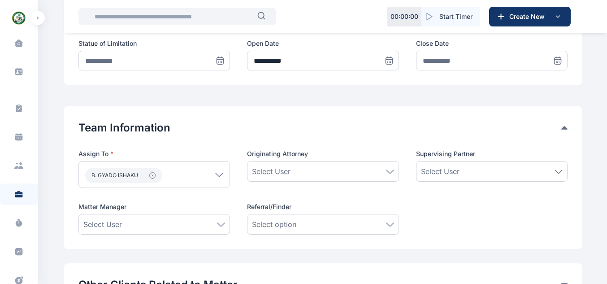
click at [244, 242] on div "Team Information Assign To * B. GYADO ISHAKU Users Admin Central Abundaga Nicho…" at bounding box center [323, 177] width 518 height 143
click at [160, 223] on div "Select User" at bounding box center [154, 224] width 142 height 11
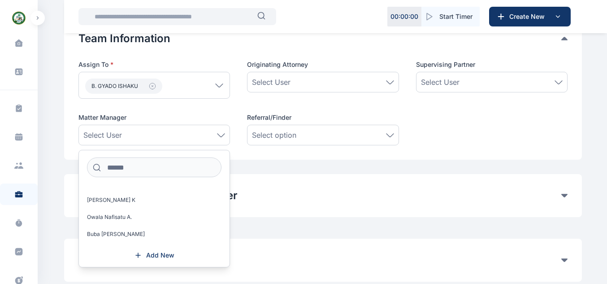
scroll to position [525, 0]
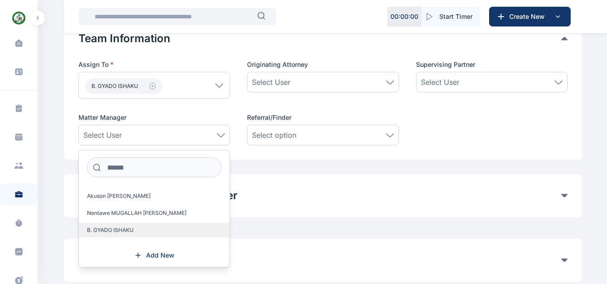
click at [181, 231] on label "B. GYADO ISHAKU" at bounding box center [154, 230] width 151 height 14
click at [277, 203] on div "Other Clients Related to Matter Here, you can link other contacts beyond the Ma…" at bounding box center [323, 195] width 518 height 43
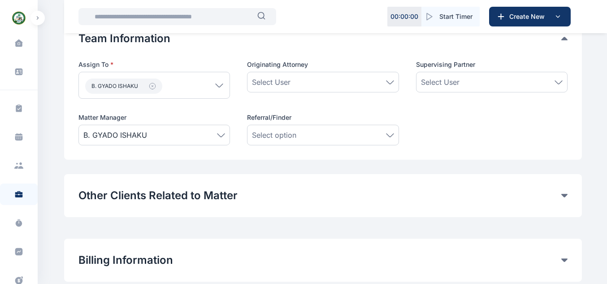
click at [319, 84] on div "Select User" at bounding box center [323, 82] width 142 height 11
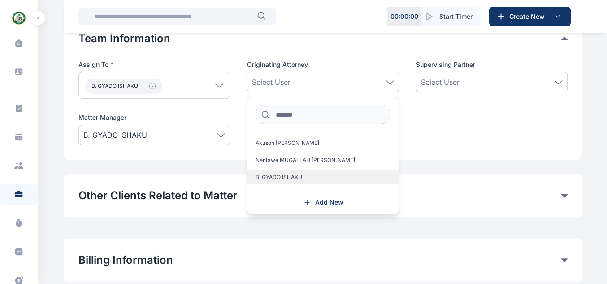
click at [359, 181] on label "B. GYADO ISHAKU" at bounding box center [322, 177] width 151 height 14
click at [449, 120] on div "Assign To * B. GYADO ISHAKU Users Admin Central Abundaga Nicholas J. Aliyu Usma…" at bounding box center [322, 102] width 489 height 85
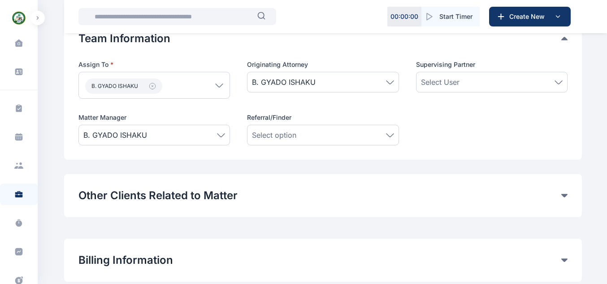
click at [455, 83] on span "Select User" at bounding box center [440, 82] width 39 height 11
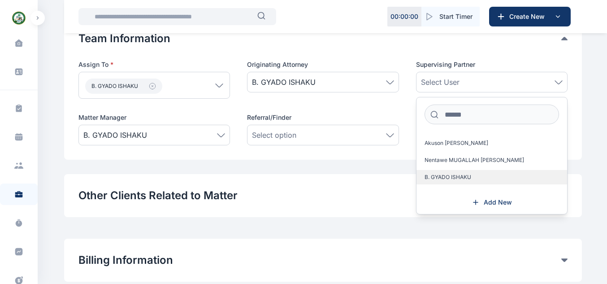
click at [516, 181] on label "B. GYADO ISHAKU" at bounding box center [491, 177] width 151 height 14
click at [372, 177] on div "Other Clients Related to Matter Here, you can link other contacts beyond the Ma…" at bounding box center [323, 195] width 518 height 43
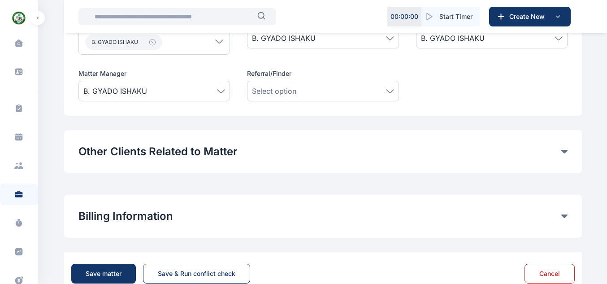
scroll to position [613, 0]
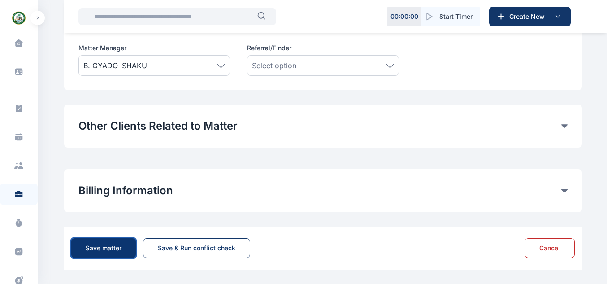
click at [99, 243] on button "Save matter" at bounding box center [103, 248] width 65 height 20
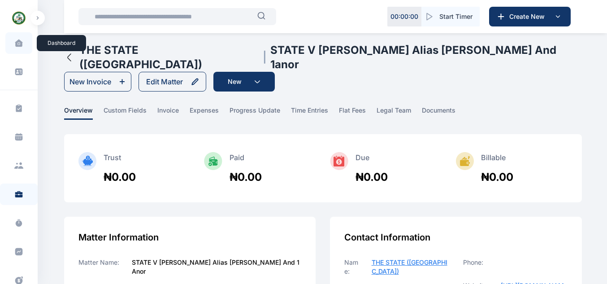
click at [21, 40] on icon at bounding box center [19, 43] width 8 height 8
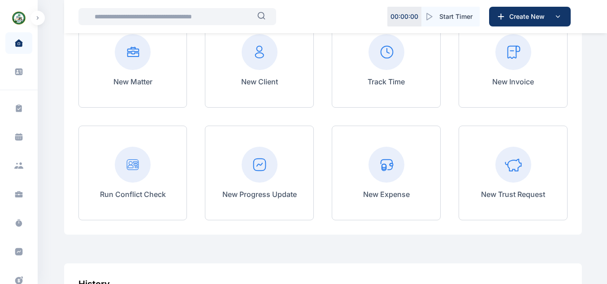
scroll to position [9, 0]
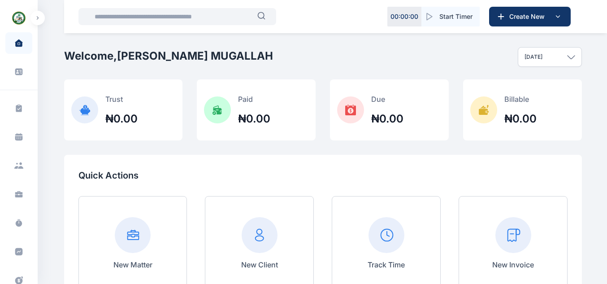
click at [120, 238] on rect at bounding box center [133, 235] width 36 height 36
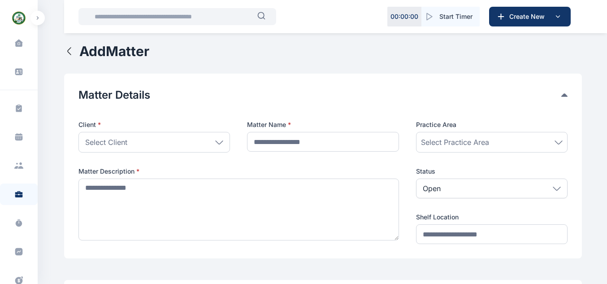
click at [181, 139] on div "Select Client" at bounding box center [153, 142] width 151 height 21
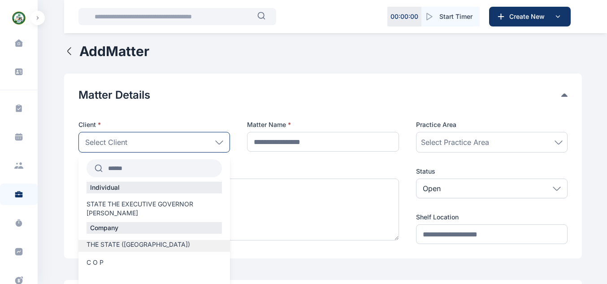
click at [156, 249] on div "THE STATE ([GEOGRAPHIC_DATA])" at bounding box center [153, 246] width 151 height 12
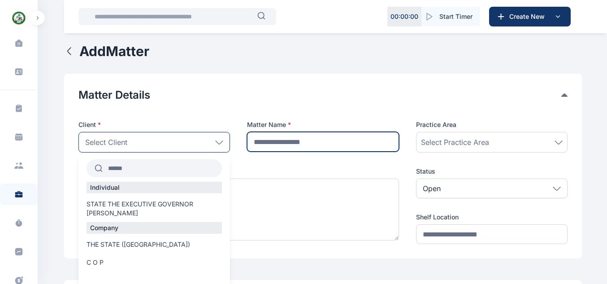
click at [286, 138] on input "text" at bounding box center [322, 142] width 151 height 20
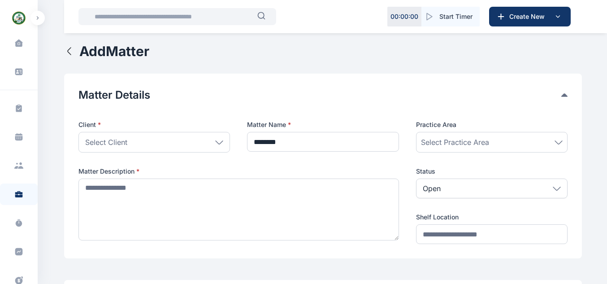
click at [156, 141] on div "Select Client" at bounding box center [153, 142] width 151 height 21
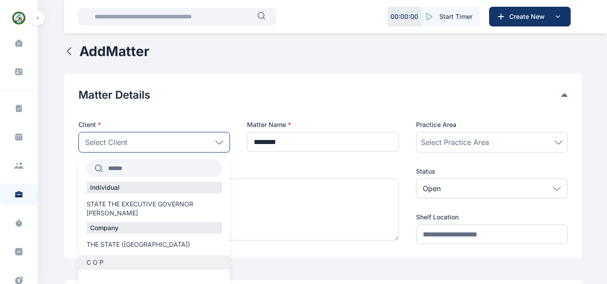
click at [145, 261] on label "C O P" at bounding box center [153, 262] width 151 height 9
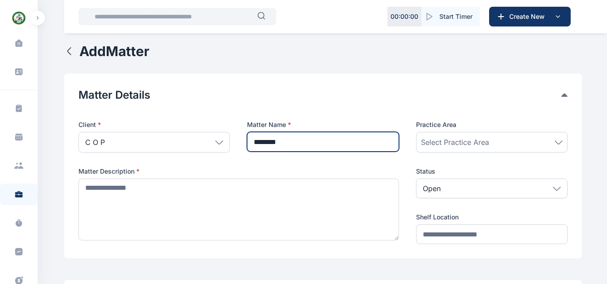
click at [289, 138] on input "*******" at bounding box center [322, 142] width 151 height 20
type input "*"
type input "**********"
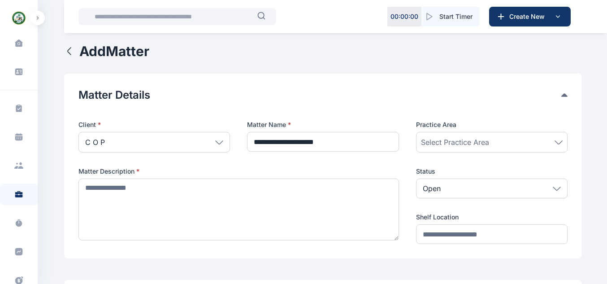
click at [464, 142] on span "Select Practice Area" at bounding box center [455, 142] width 68 height 11
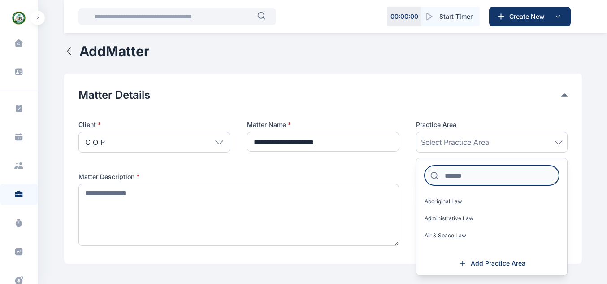
click at [469, 173] on input at bounding box center [491, 175] width 134 height 20
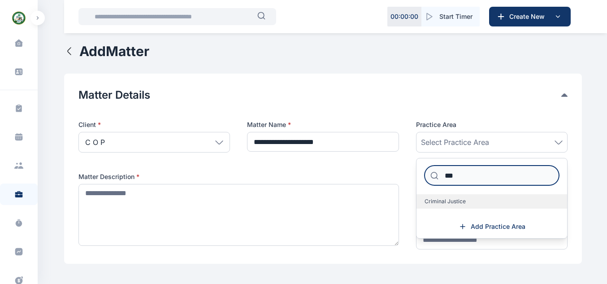
type input "***"
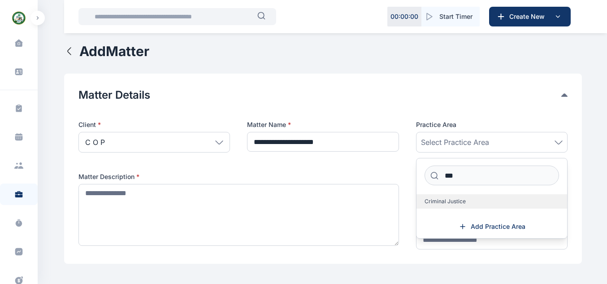
click at [466, 194] on label "Criminal Justice" at bounding box center [491, 201] width 151 height 14
click at [378, 97] on button "Matter Details" at bounding box center [319, 95] width 483 height 14
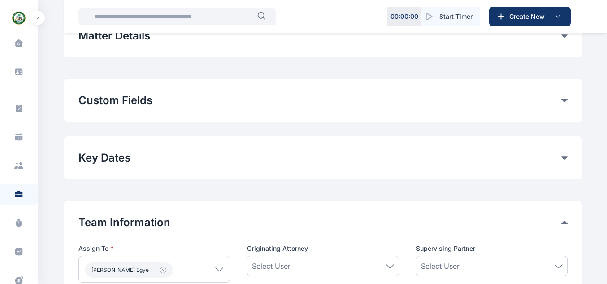
scroll to position [2, 0]
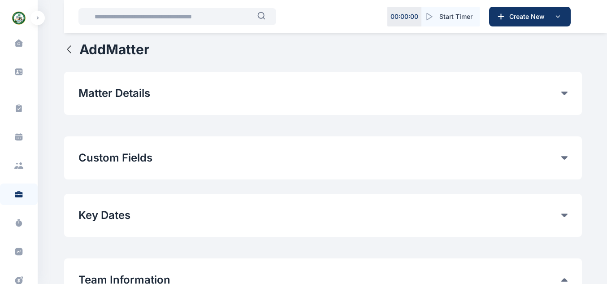
click at [550, 97] on button "Matter Details" at bounding box center [319, 93] width 483 height 14
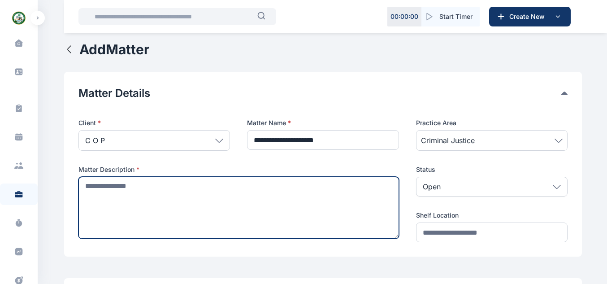
click at [203, 182] on textarea at bounding box center [238, 208] width 320 height 62
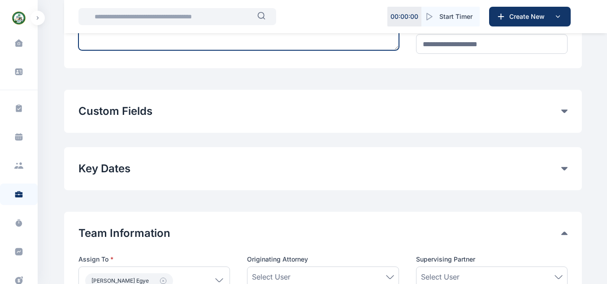
scroll to position [195, 0]
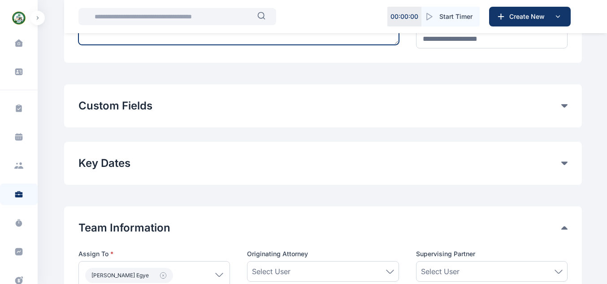
type textarea "**********"
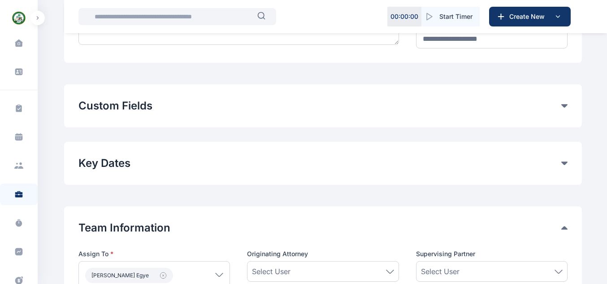
click at [555, 110] on button "Custom Fields" at bounding box center [319, 106] width 483 height 14
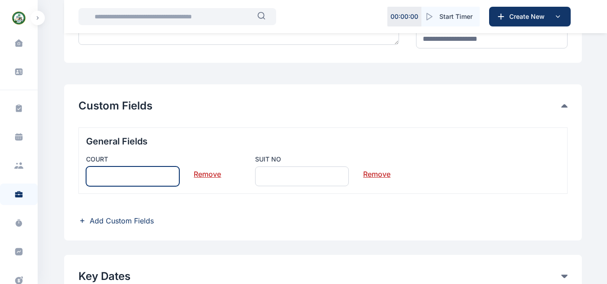
click at [152, 173] on input "text" at bounding box center [133, 176] width 94 height 20
type input "**********"
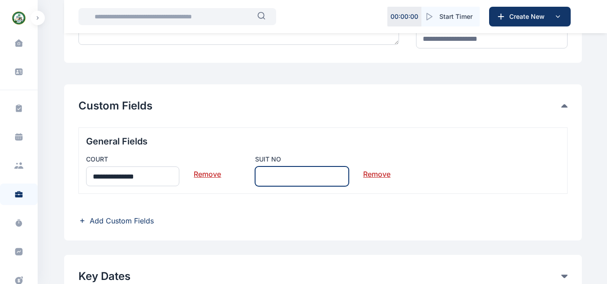
click at [276, 168] on input "text" at bounding box center [302, 176] width 94 height 20
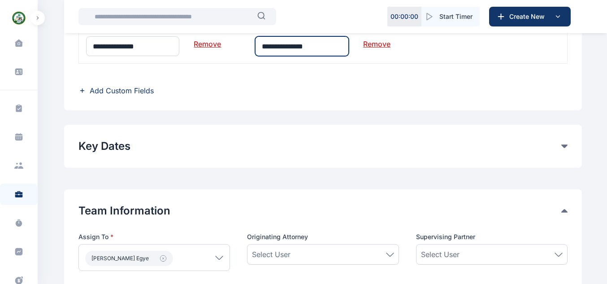
scroll to position [341, 0]
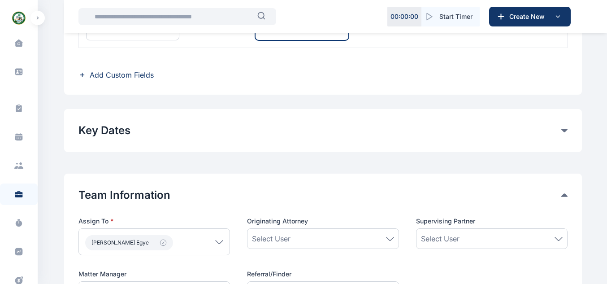
type input "**********"
click at [551, 125] on button "Key Dates" at bounding box center [319, 130] width 483 height 14
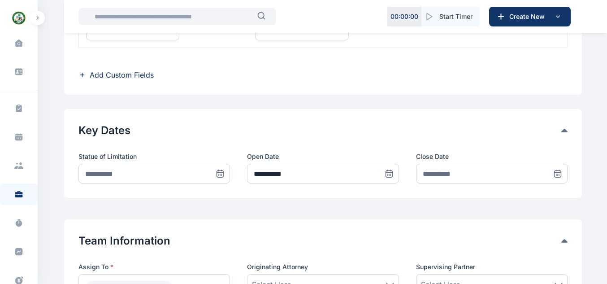
click at [221, 176] on icon at bounding box center [220, 173] width 9 height 9
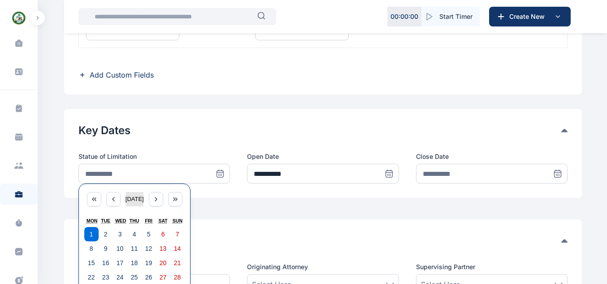
click at [129, 195] on span "September 2025" at bounding box center [134, 198] width 18 height 7
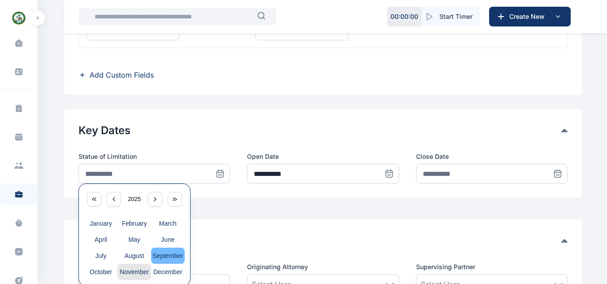
click at [140, 268] on abbr "November" at bounding box center [134, 271] width 29 height 7
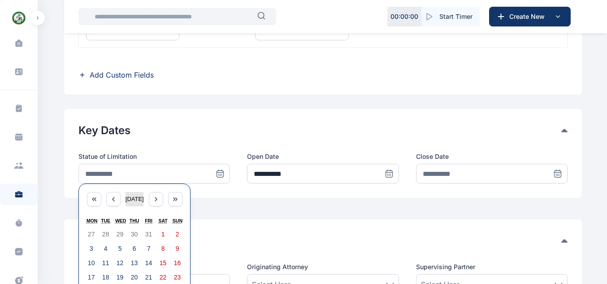
click at [136, 195] on span "November 2025" at bounding box center [134, 198] width 18 height 7
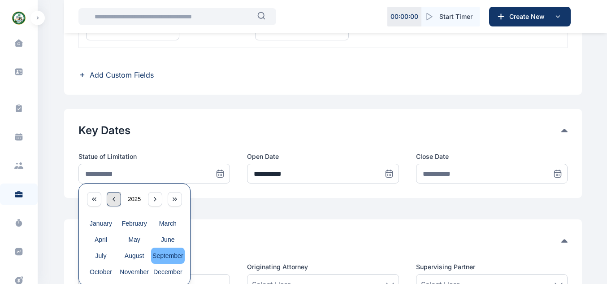
click at [117, 202] on div "button" at bounding box center [114, 199] width 14 height 14
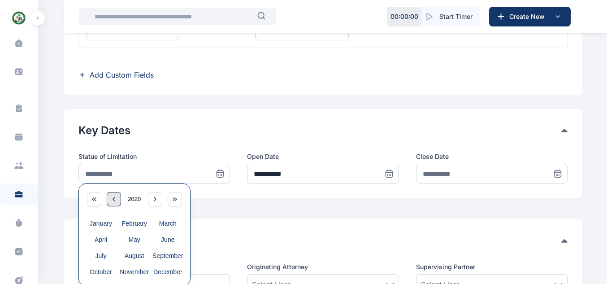
click at [117, 202] on div "button" at bounding box center [114, 199] width 14 height 14
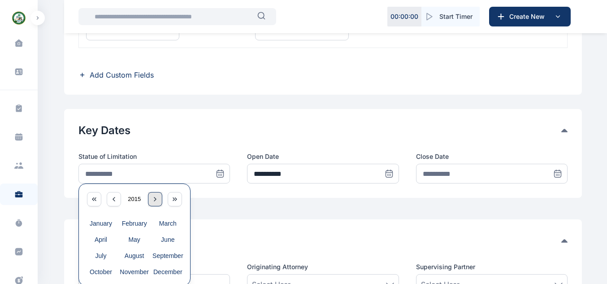
click at [151, 200] on icon "button" at bounding box center [154, 198] width 7 height 7
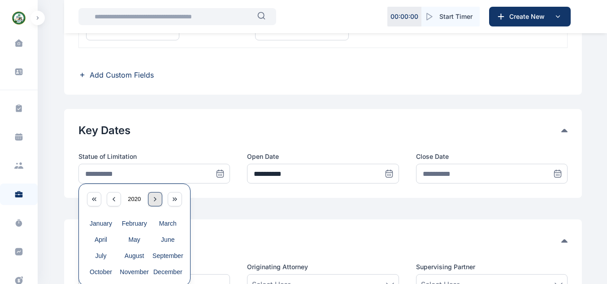
click at [151, 200] on icon "button" at bounding box center [154, 198] width 7 height 7
click at [139, 270] on abbr "November" at bounding box center [134, 271] width 29 height 7
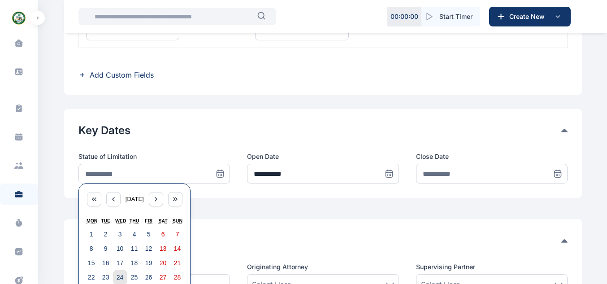
click at [115, 278] on button "24" at bounding box center [120, 277] width 14 height 14
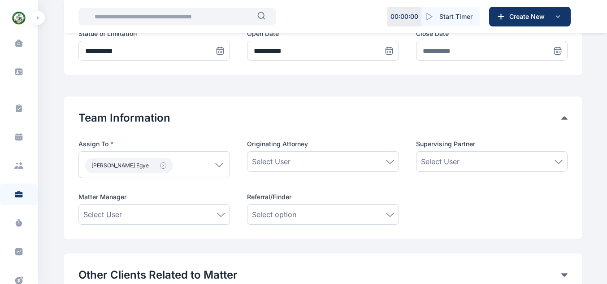
scroll to position [462, 0]
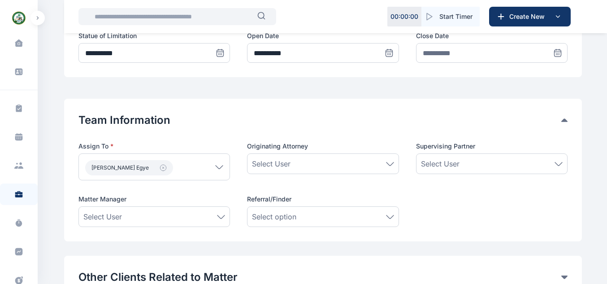
click at [219, 54] on icon at bounding box center [220, 52] width 9 height 9
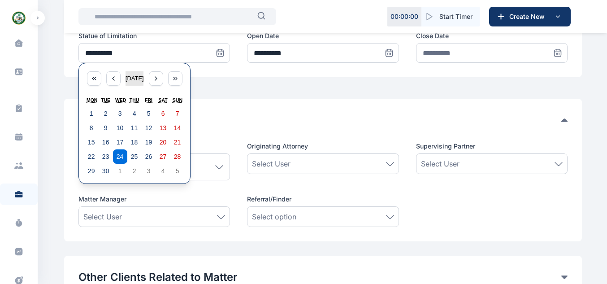
click at [134, 82] on span "November 2021" at bounding box center [134, 78] width 18 height 7
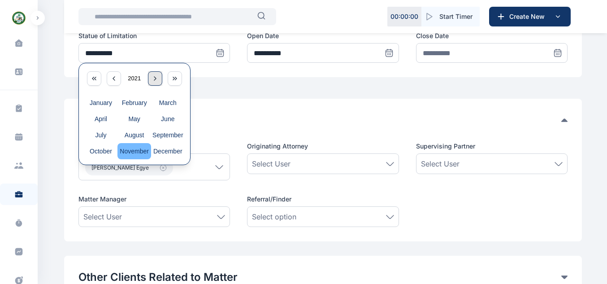
click at [148, 80] on div "button" at bounding box center [155, 78] width 14 height 14
click at [134, 145] on button "November" at bounding box center [134, 151] width 34 height 16
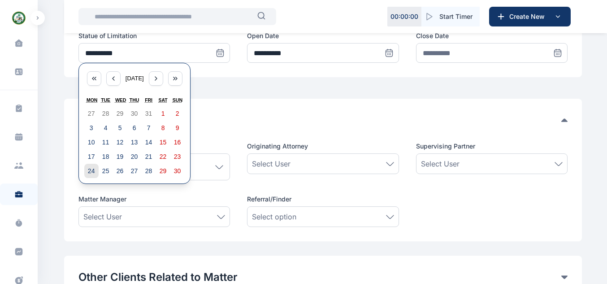
click at [96, 166] on button "24" at bounding box center [91, 171] width 14 height 14
type input "**********"
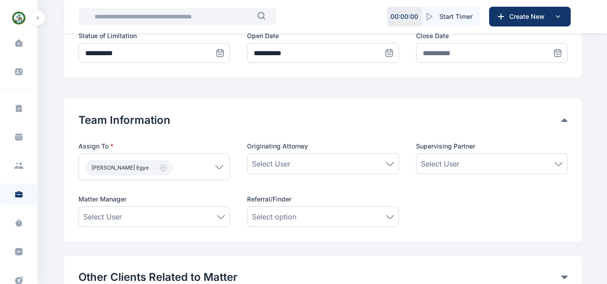
click at [251, 70] on div "**********" at bounding box center [323, 32] width 518 height 89
click at [160, 171] on icon "button" at bounding box center [163, 167] width 7 height 7
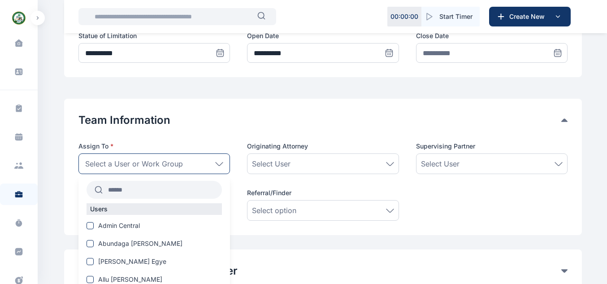
click at [195, 187] on input "text" at bounding box center [162, 190] width 119 height 16
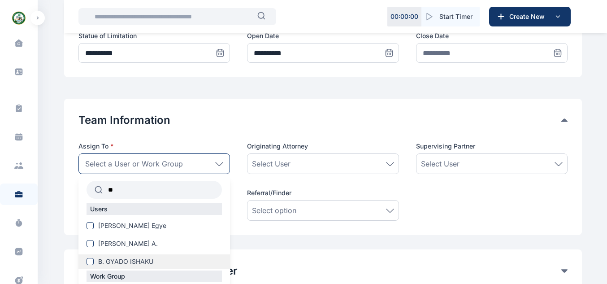
type input "**"
click at [144, 262] on span "B. GYADO ISHAKU" at bounding box center [125, 261] width 55 height 9
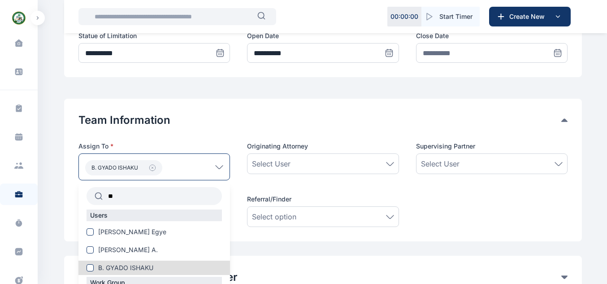
click at [263, 235] on div "Team Information Assign To * B. GYADO ISHAKU ** Users Aliyu Usman Egye Mohammed…" at bounding box center [323, 170] width 518 height 143
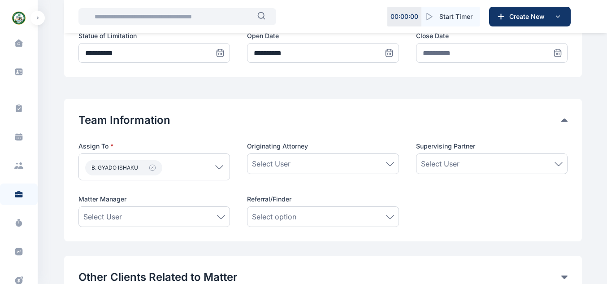
click at [200, 209] on div "Select User" at bounding box center [153, 216] width 151 height 21
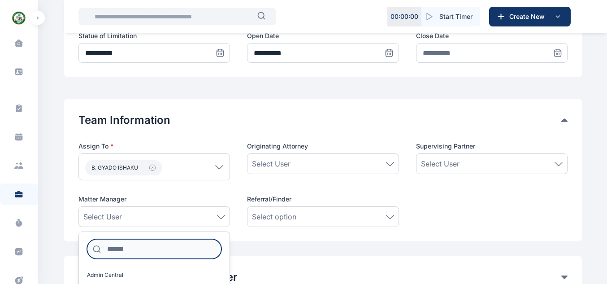
click at [178, 244] on input at bounding box center [154, 249] width 134 height 20
type input "***"
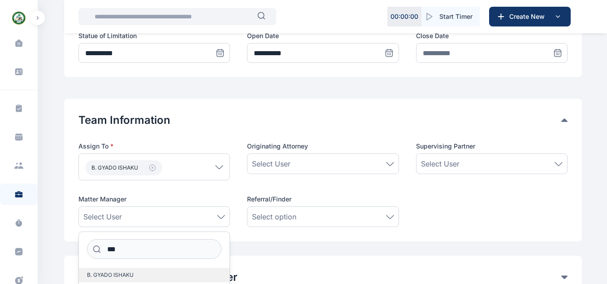
click at [141, 277] on label "B. GYADO ISHAKU" at bounding box center [154, 275] width 151 height 14
click at [289, 194] on div "Assign To * B. GYADO ISHAKU ** Users Aliyu Usman Egye Mohammed Oyigye A. B. GYA…" at bounding box center [322, 184] width 489 height 85
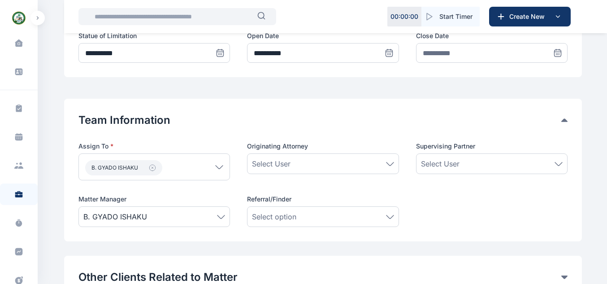
click at [286, 167] on span "Select User" at bounding box center [271, 163] width 39 height 11
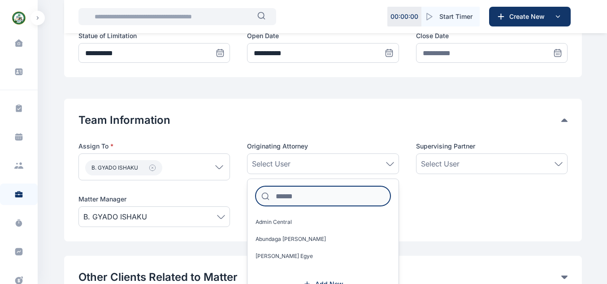
click at [292, 198] on input at bounding box center [322, 196] width 134 height 20
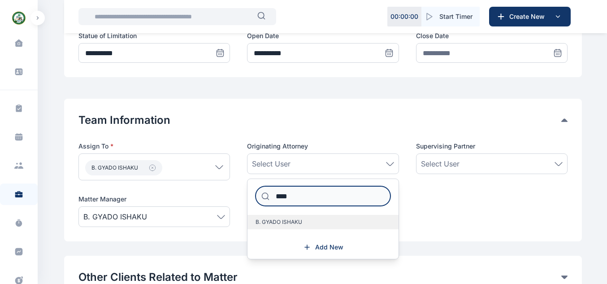
type input "****"
click at [291, 216] on label "B. GYADO ISHAKU" at bounding box center [322, 222] width 151 height 14
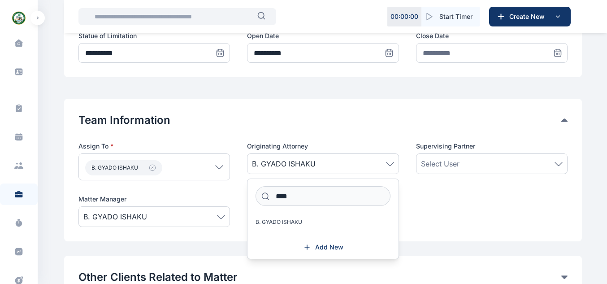
click at [429, 204] on div "Assign To * B. GYADO ISHAKU ** Users Aliyu Usman Egye Mohammed Oyigye A. B. GYA…" at bounding box center [322, 184] width 489 height 85
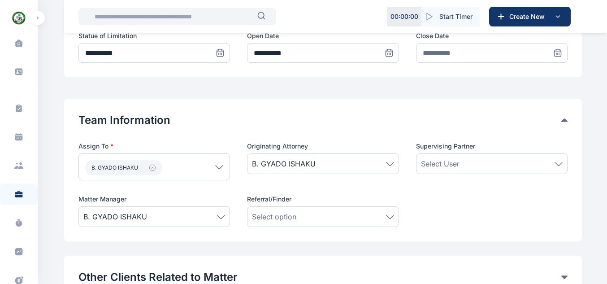
click at [455, 158] on span "Select User" at bounding box center [440, 163] width 39 height 11
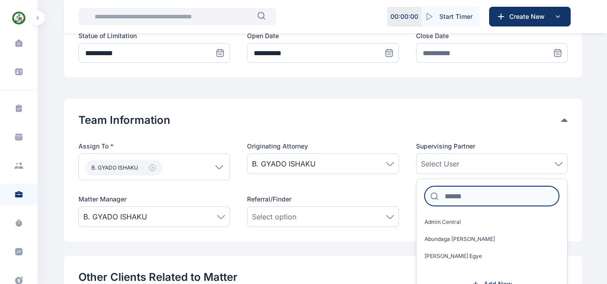
click at [453, 192] on input at bounding box center [491, 196] width 134 height 20
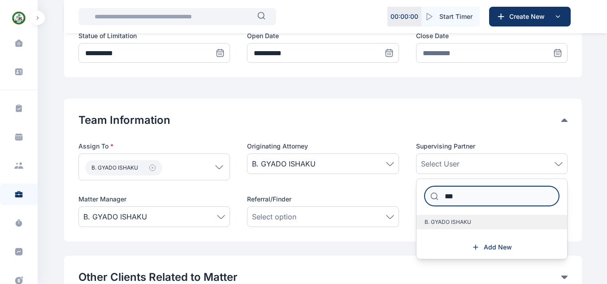
type input "***"
click at [455, 217] on label "B. GYADO ISHAKU" at bounding box center [491, 222] width 151 height 14
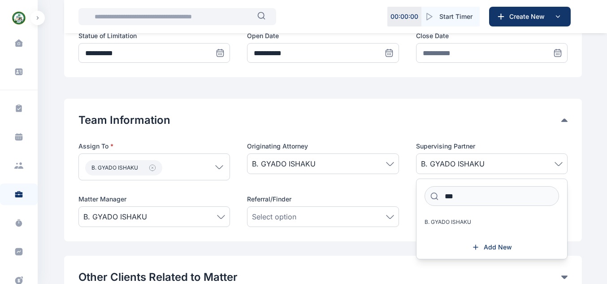
click at [389, 102] on div "Team Information Assign To * B. GYADO ISHAKU ** Users Aliyu Usman Egye Mohammed…" at bounding box center [323, 170] width 518 height 143
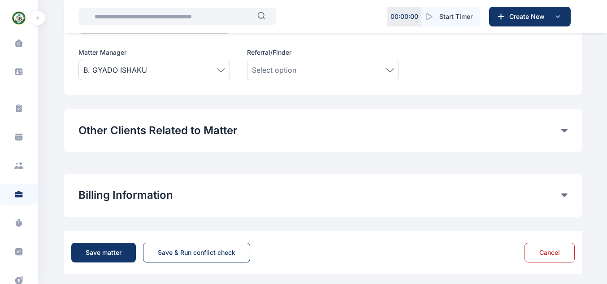
scroll to position [613, 0]
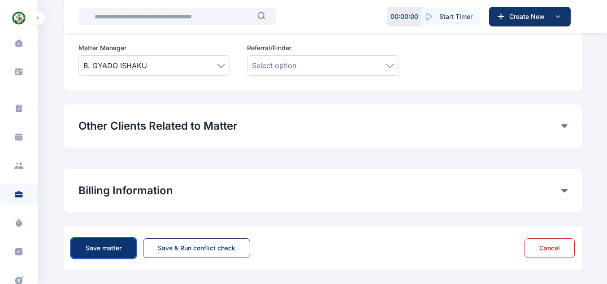
click at [124, 251] on button "Save matter" at bounding box center [103, 248] width 65 height 20
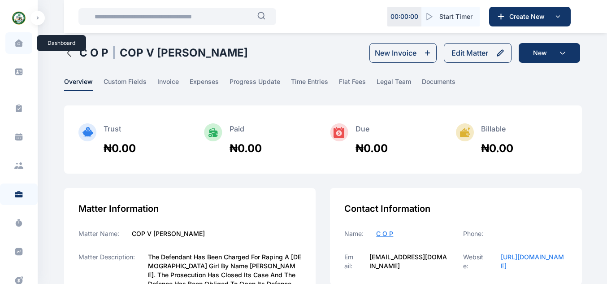
click at [15, 47] on icon at bounding box center [19, 43] width 8 height 8
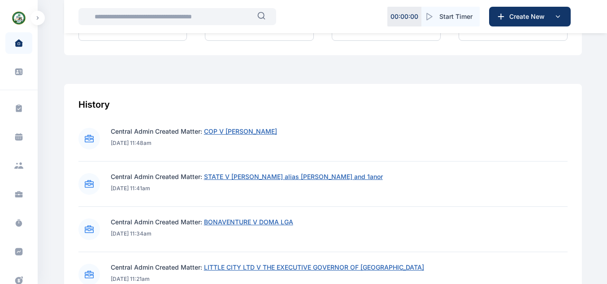
scroll to position [395, 0]
